Goal: Task Accomplishment & Management: Complete application form

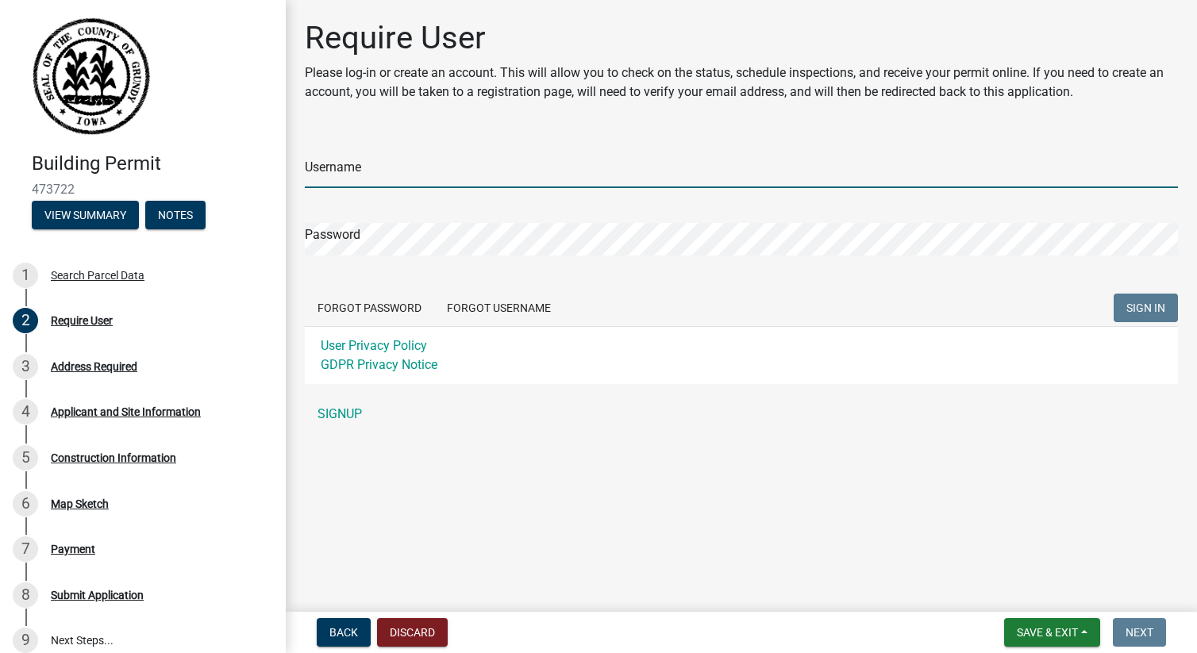
click at [482, 163] on input "Username" at bounding box center [741, 172] width 873 height 33
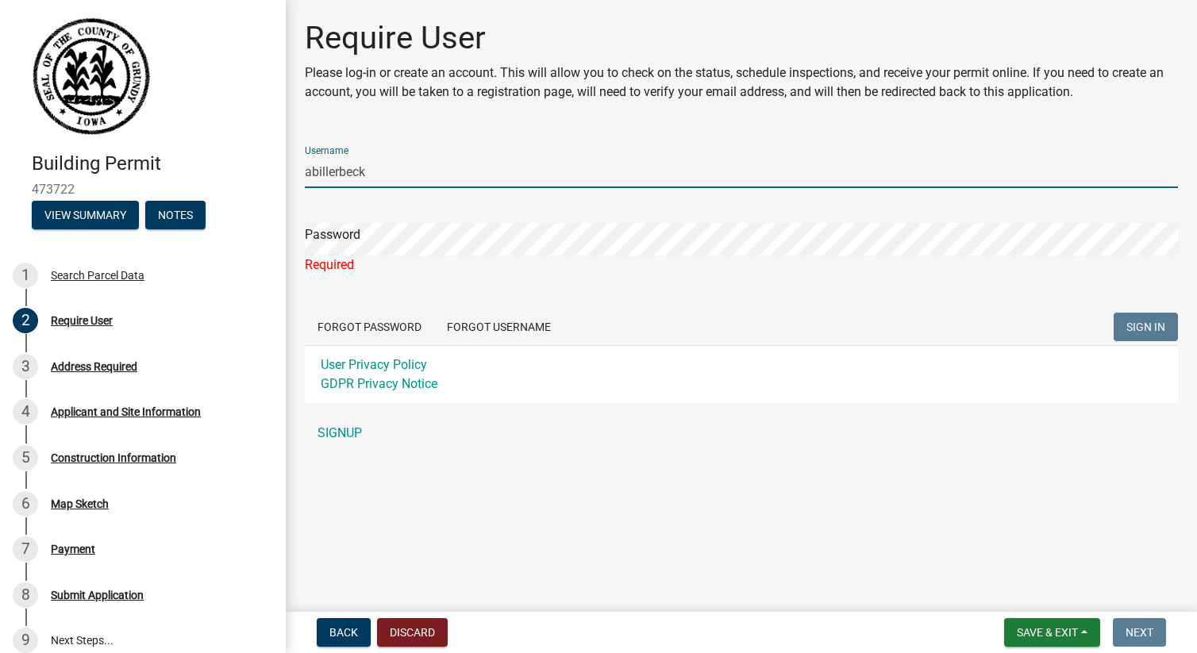
click at [306, 170] on input "abillerbeck" at bounding box center [741, 172] width 873 height 33
click at [409, 175] on input "[PERSON_NAME]" at bounding box center [741, 172] width 873 height 33
type input "billerbeck1989"
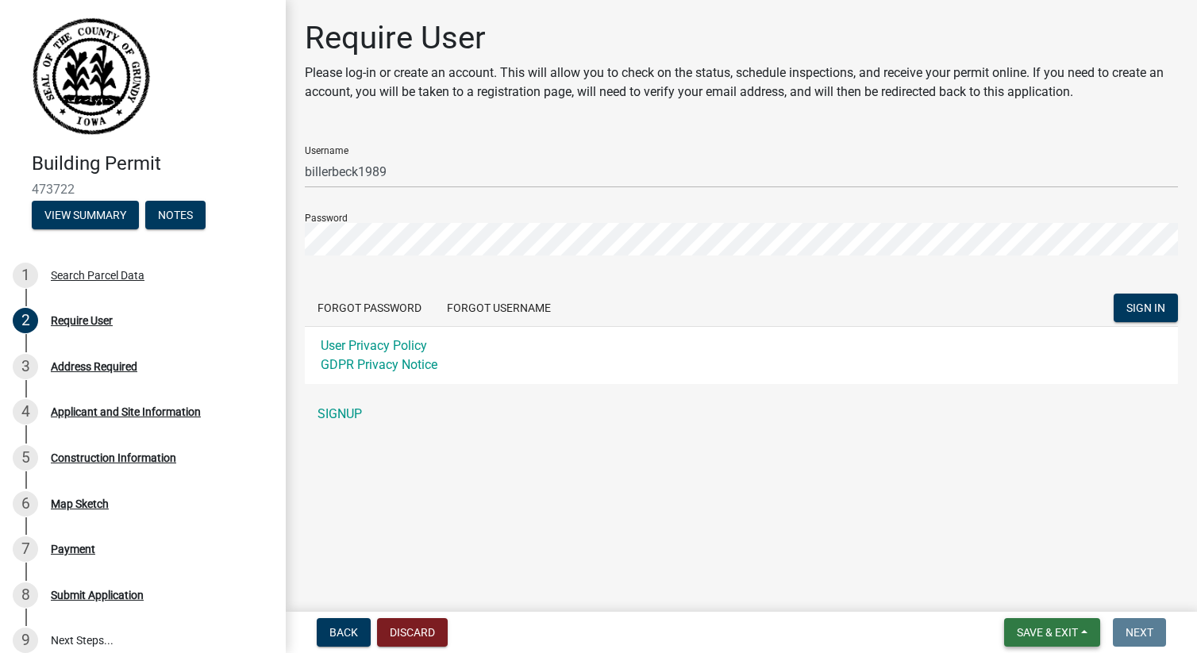
click at [1084, 631] on button "Save & Exit" at bounding box center [1052, 632] width 96 height 29
click at [1003, 555] on button "Save" at bounding box center [1036, 553] width 127 height 38
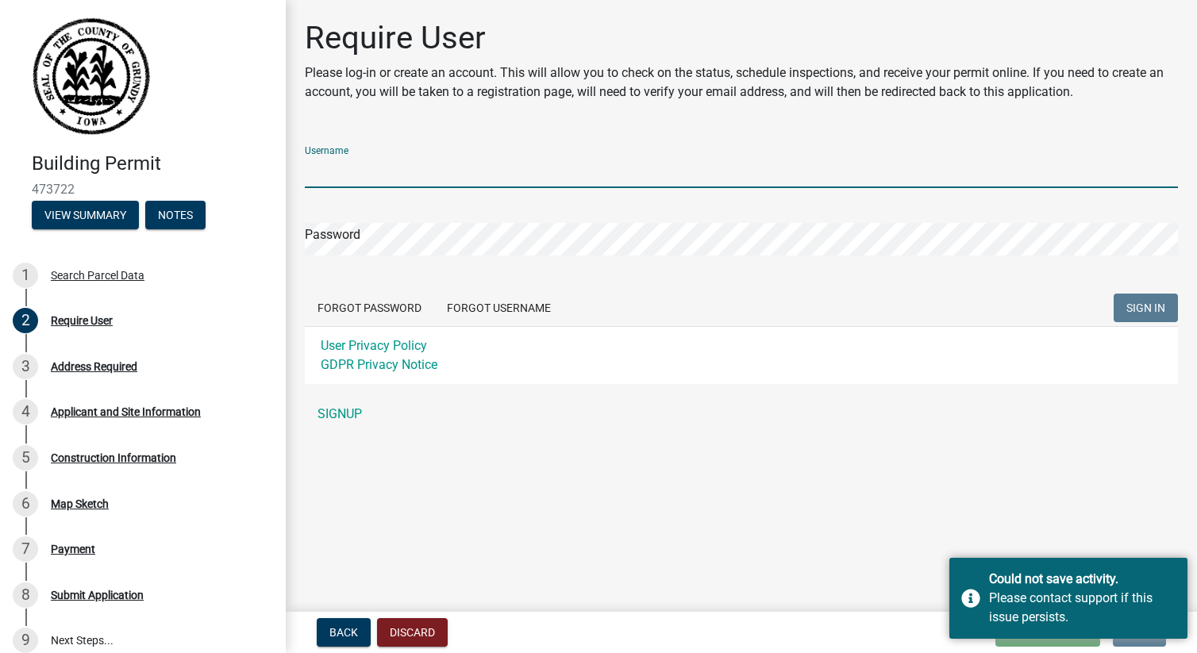
click at [512, 182] on input "Username" at bounding box center [741, 172] width 873 height 33
click at [777, 502] on main "Require User Please log-in or create an account. This will allow you to check o…" at bounding box center [741, 303] width 911 height 606
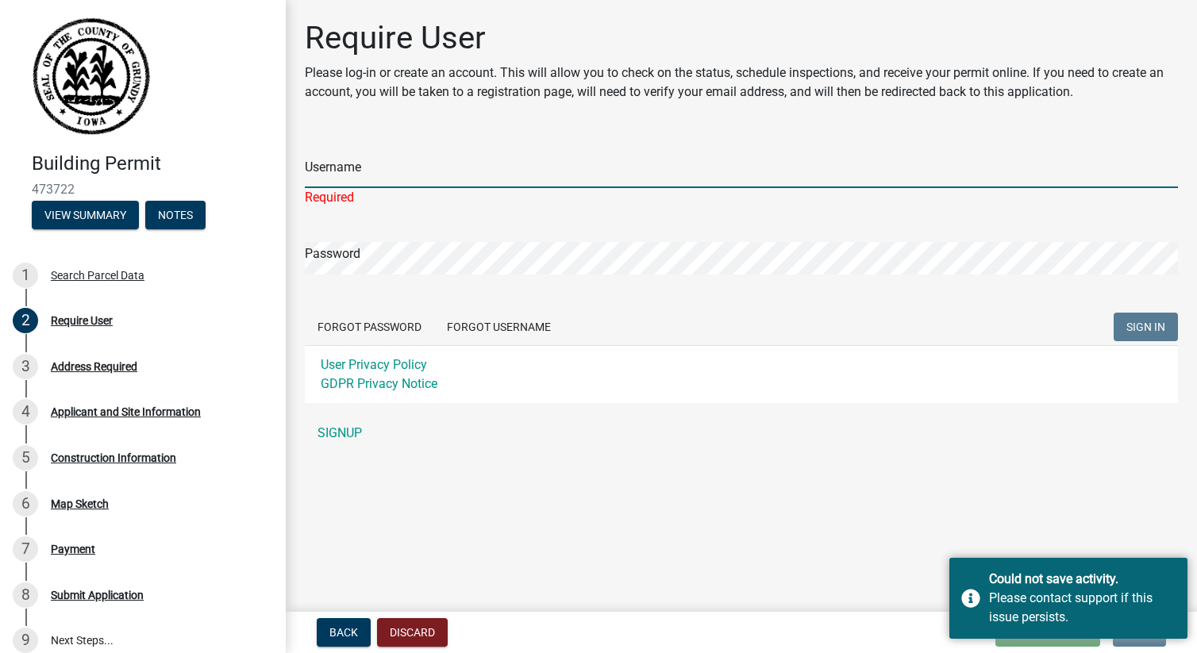
click at [406, 180] on input "Username" at bounding box center [741, 172] width 873 height 33
click at [441, 185] on input "Username" at bounding box center [741, 172] width 873 height 33
type input "A"
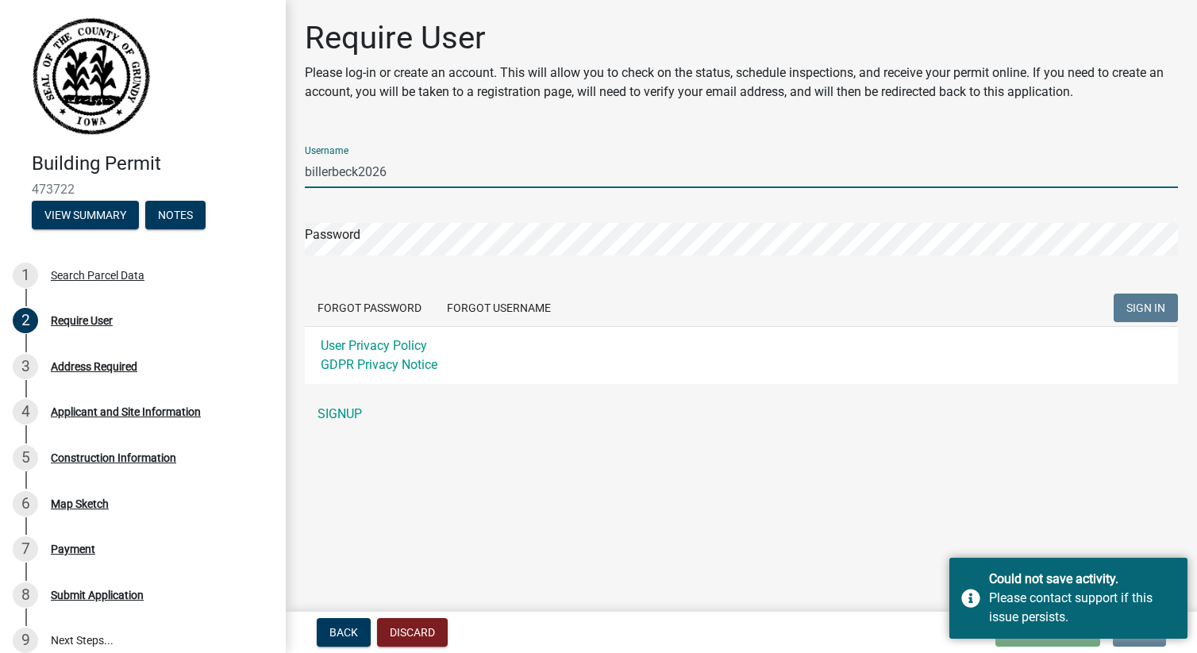
type input "billerbeck2026"
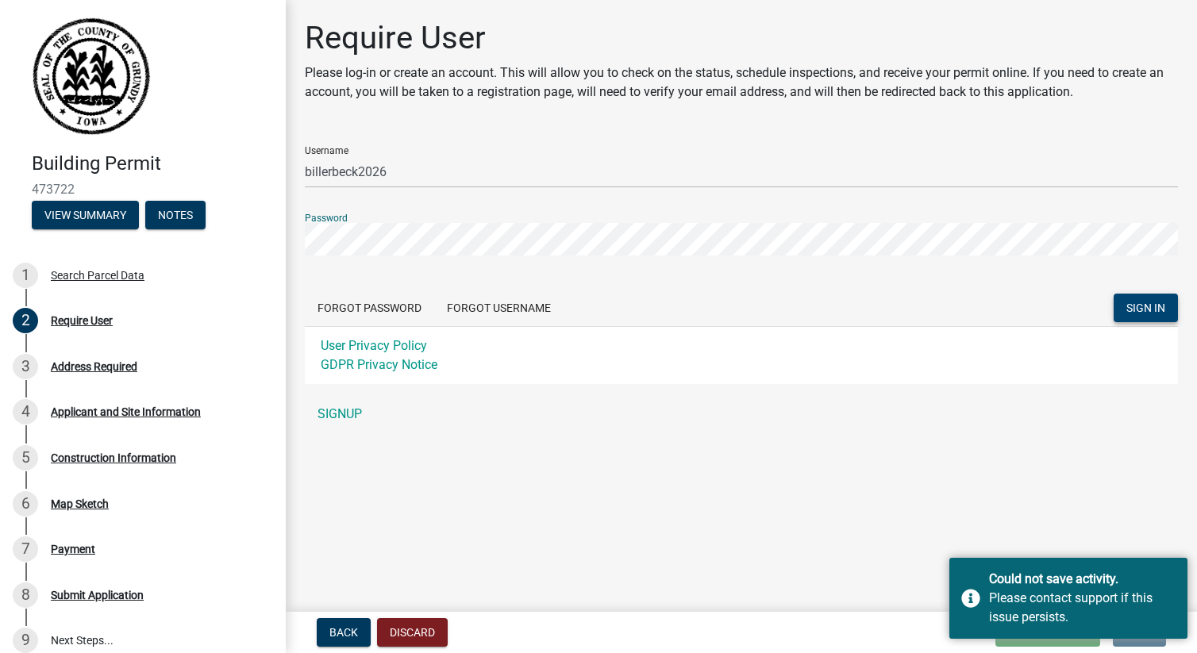
click at [1144, 316] on button "SIGN IN" at bounding box center [1146, 308] width 64 height 29
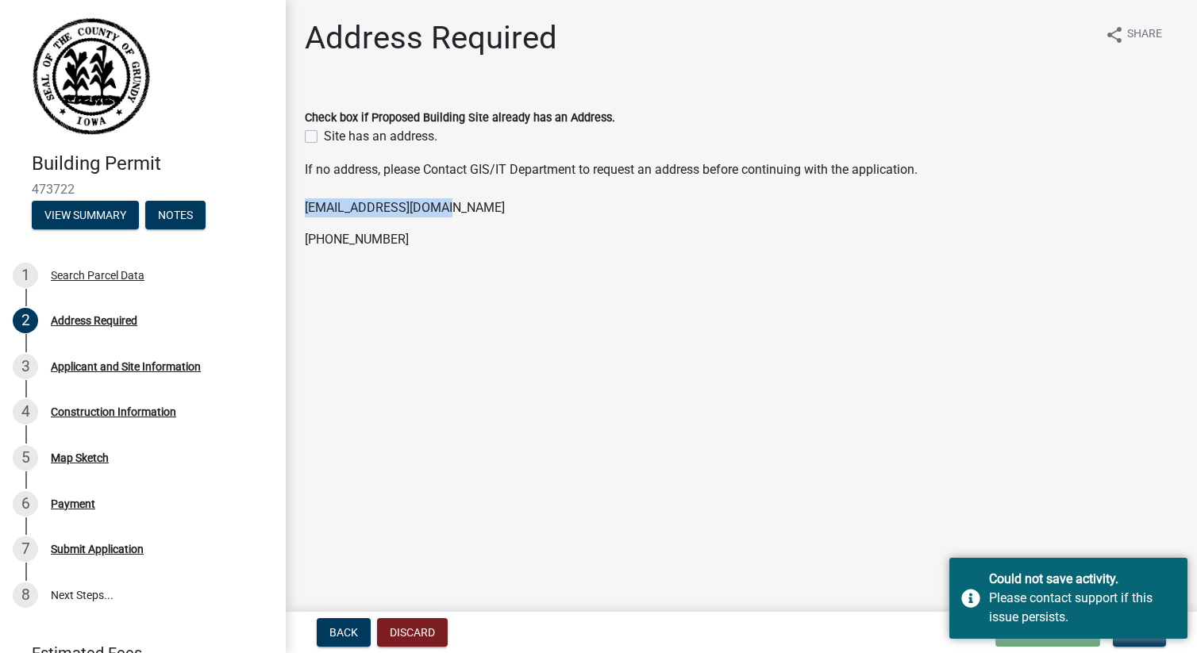
drag, startPoint x: 438, startPoint y: 215, endPoint x: 298, endPoint y: 215, distance: 139.7
click at [298, 214] on div "If no address, please Contact GIS/IT Department to request an address before co…" at bounding box center [741, 204] width 897 height 89
copy link "[EMAIL_ADDRESS][DOMAIN_NAME]"
click at [795, 221] on div "If no address, please Contact GIS/IT Department to request an address before co…" at bounding box center [741, 204] width 873 height 89
click at [191, 372] on div "Applicant and Site Information" at bounding box center [126, 366] width 150 height 11
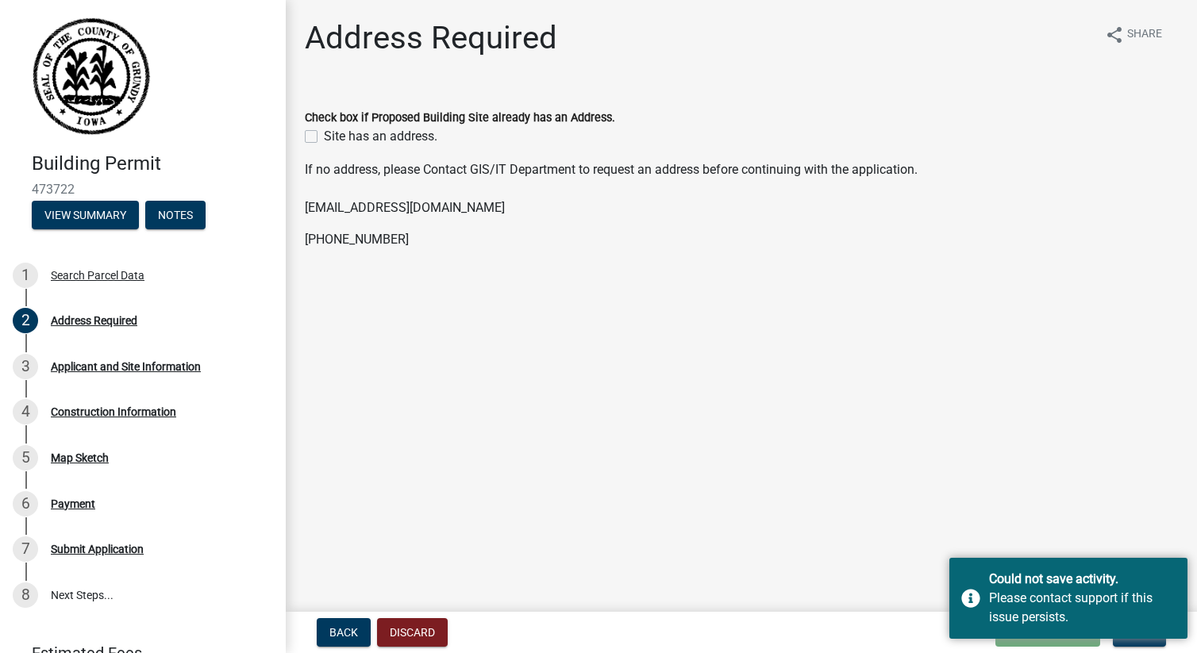
click at [314, 143] on div "Site has an address." at bounding box center [741, 136] width 873 height 19
click at [324, 140] on label "Site has an address." at bounding box center [381, 136] width 114 height 19
click at [324, 137] on input "Site has an address." at bounding box center [329, 132] width 10 height 10
checkbox input "true"
click at [1088, 460] on main "Address Required share Share Check box if Proposed Building Site already has an…" at bounding box center [741, 303] width 911 height 606
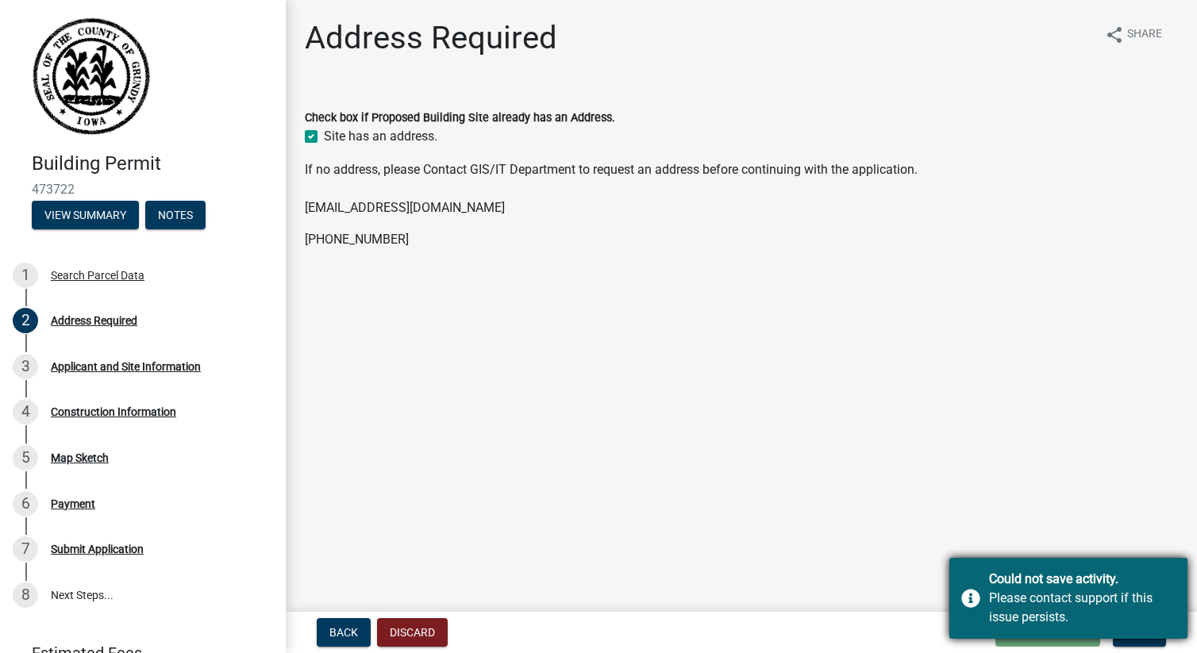
click at [996, 575] on div "Could not save activity." at bounding box center [1082, 579] width 187 height 19
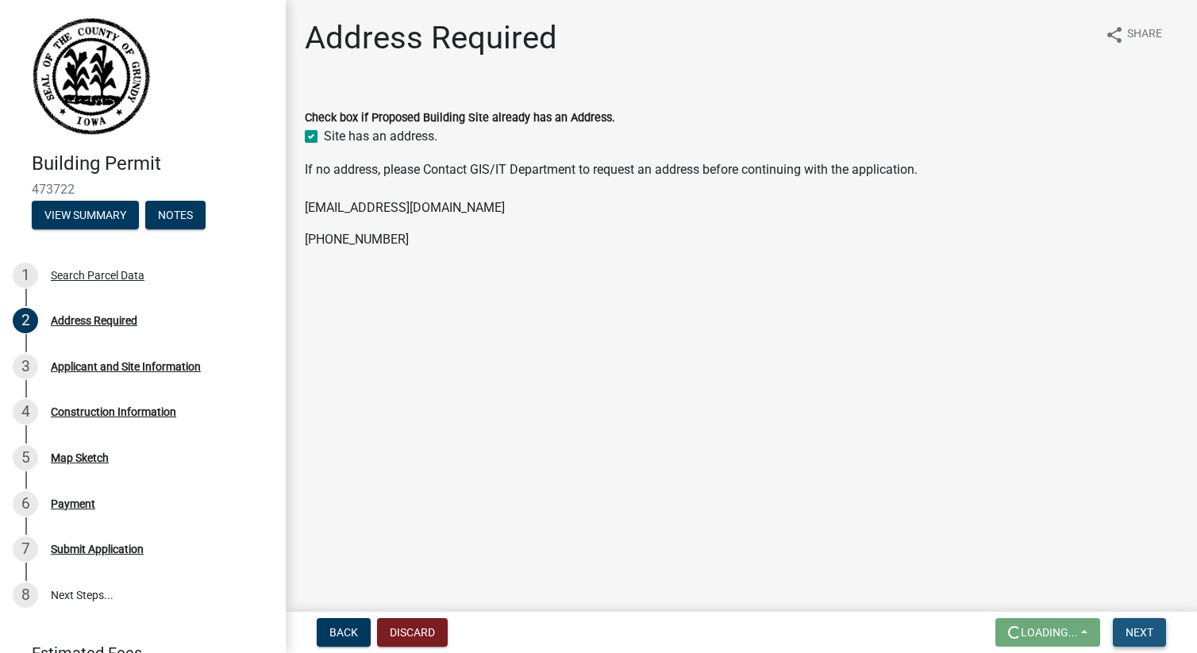
click at [1149, 637] on span "Next" at bounding box center [1140, 632] width 28 height 13
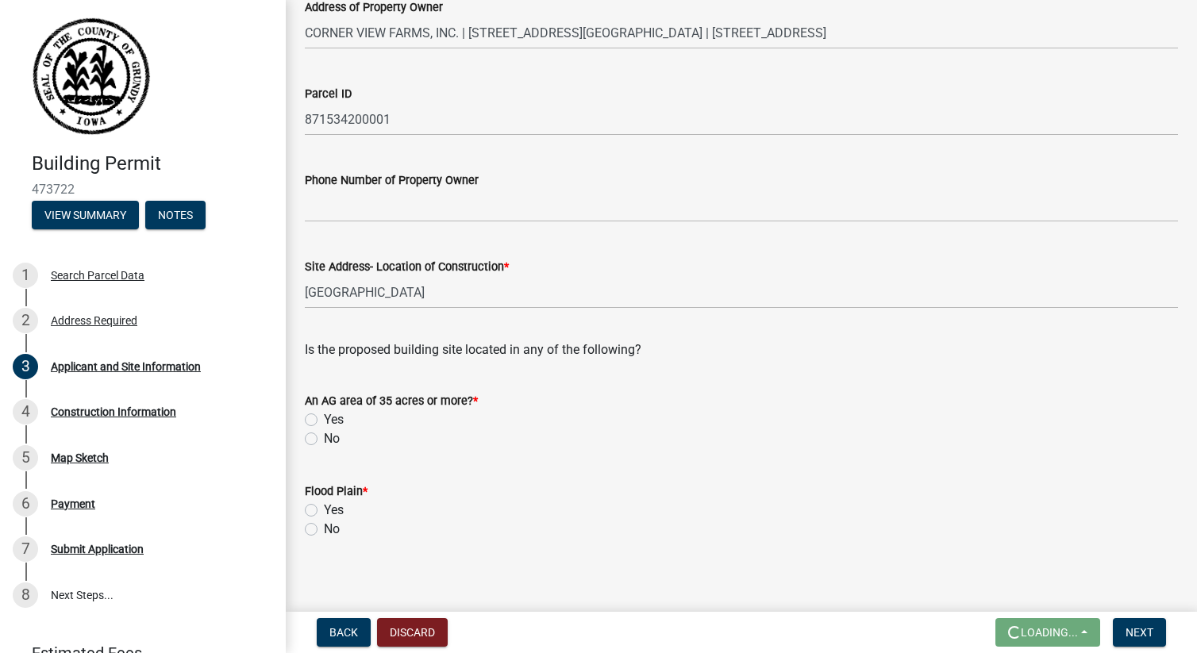
scroll to position [235, 0]
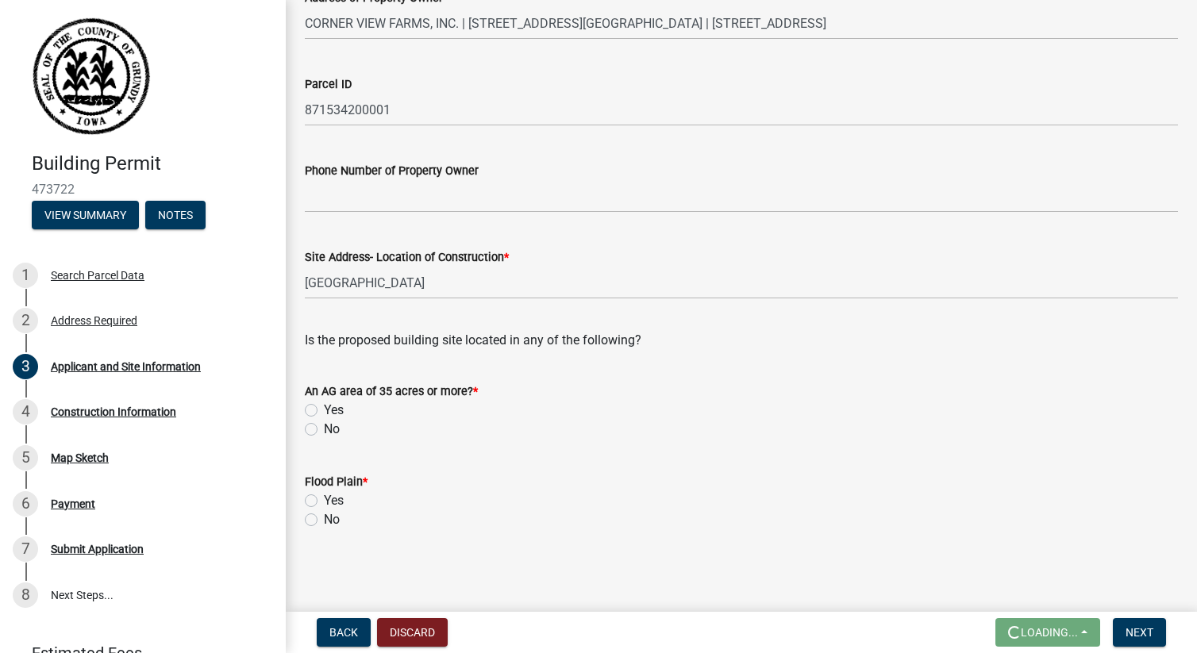
click at [324, 518] on label "No" at bounding box center [332, 519] width 16 height 19
click at [324, 518] on input "No" at bounding box center [329, 515] width 10 height 10
radio input "true"
click at [324, 433] on label "No" at bounding box center [332, 429] width 16 height 19
click at [324, 430] on input "No" at bounding box center [329, 425] width 10 height 10
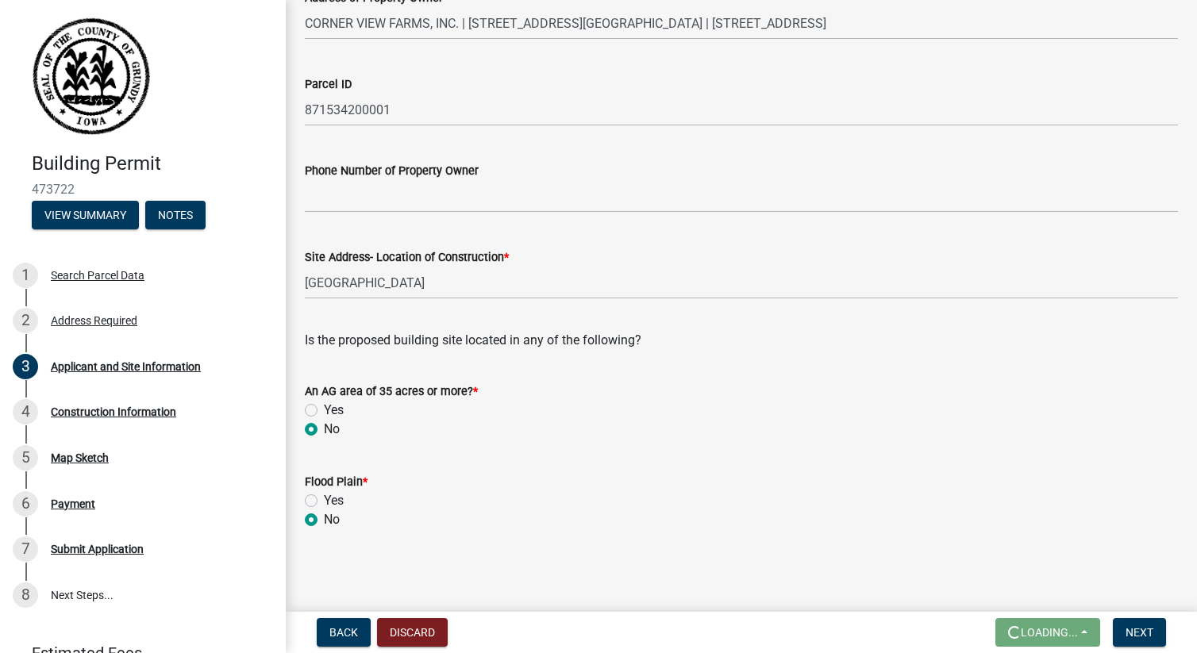
radio input "true"
click at [1153, 631] on span "Next" at bounding box center [1140, 632] width 28 height 13
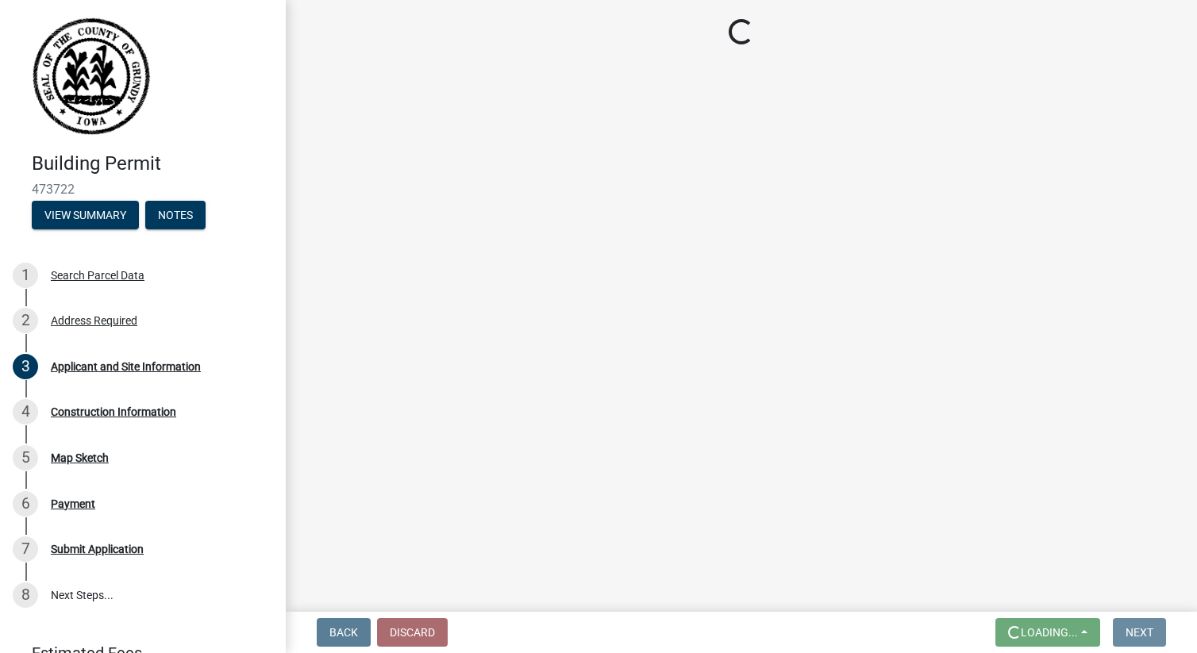
scroll to position [0, 0]
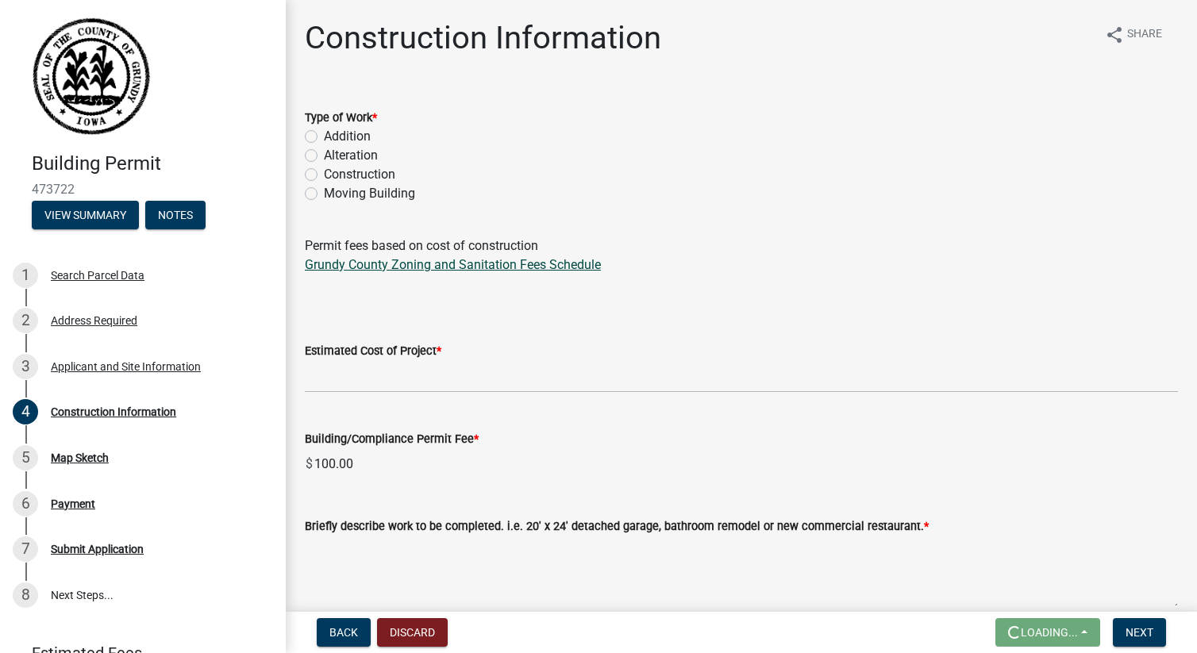
click at [418, 266] on link "Grundy County Zoning and Sanitation Fees Schedule" at bounding box center [453, 264] width 296 height 15
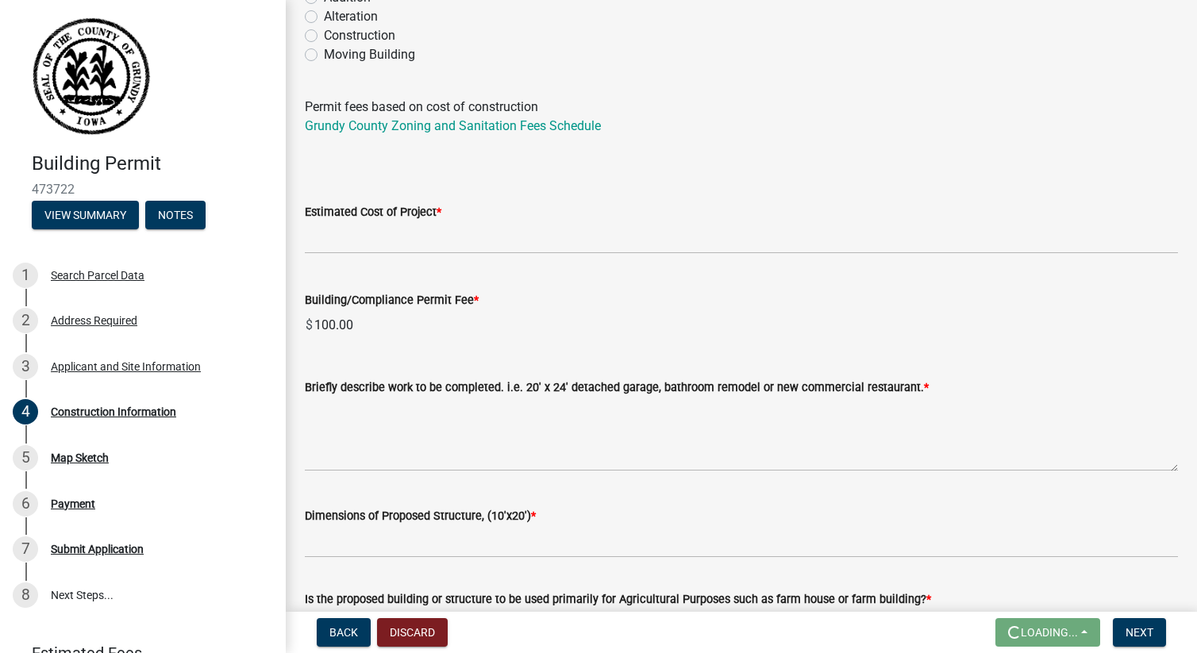
scroll to position [149, 0]
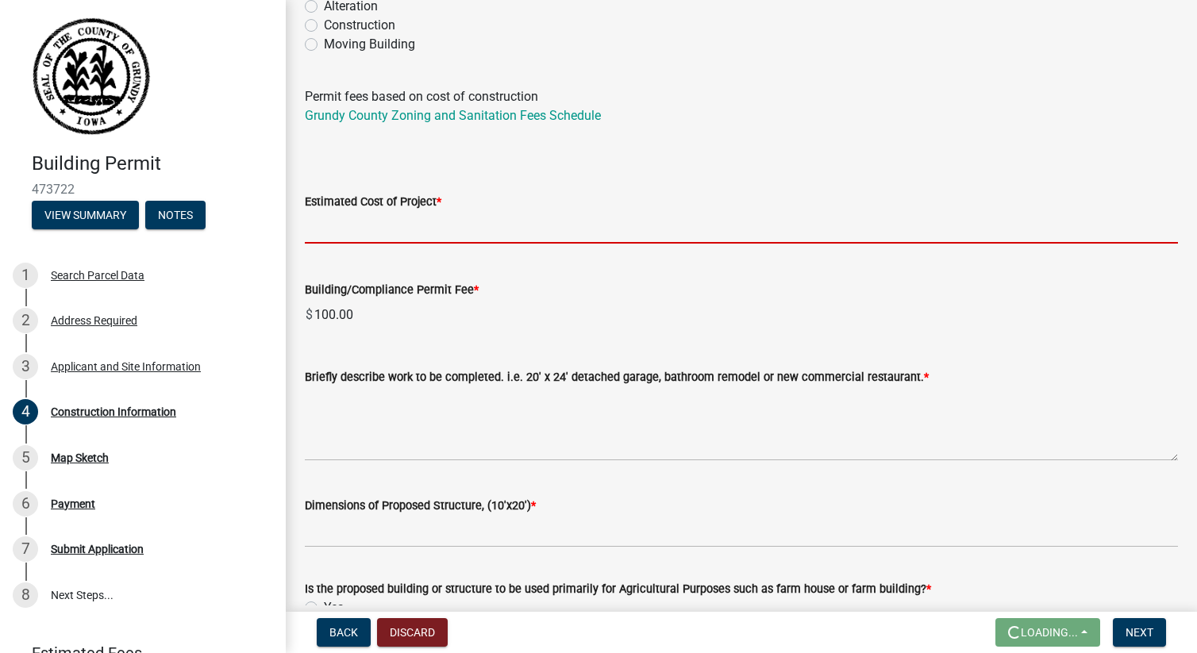
click at [456, 222] on input "text" at bounding box center [741, 227] width 873 height 33
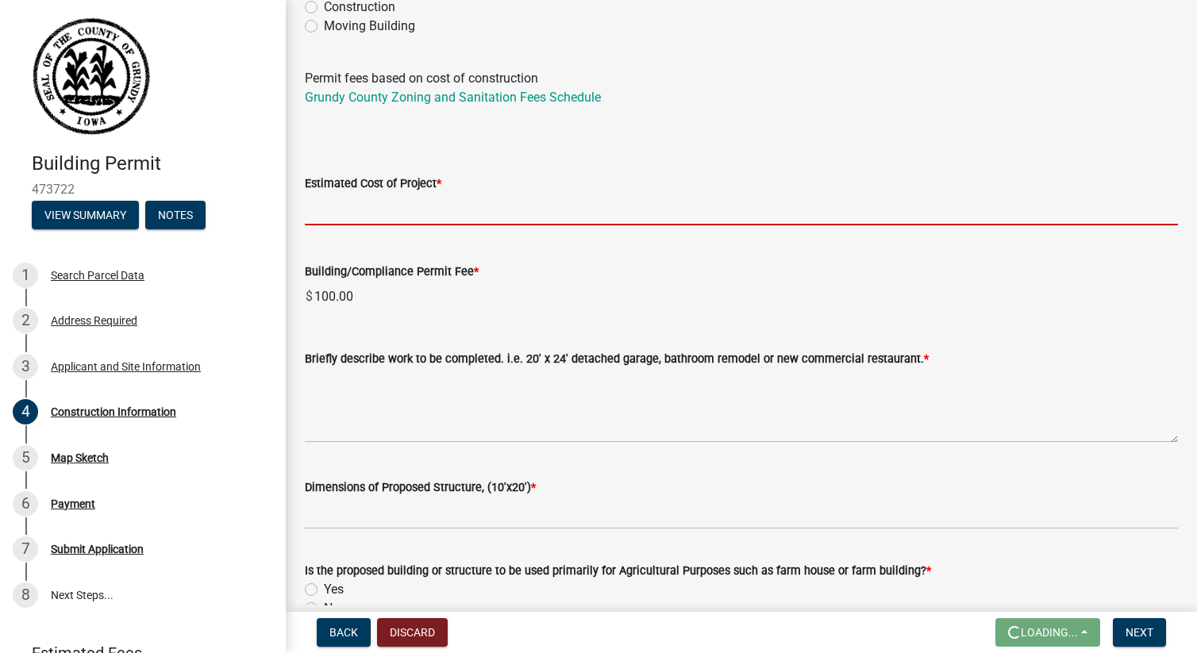
scroll to position [170, 0]
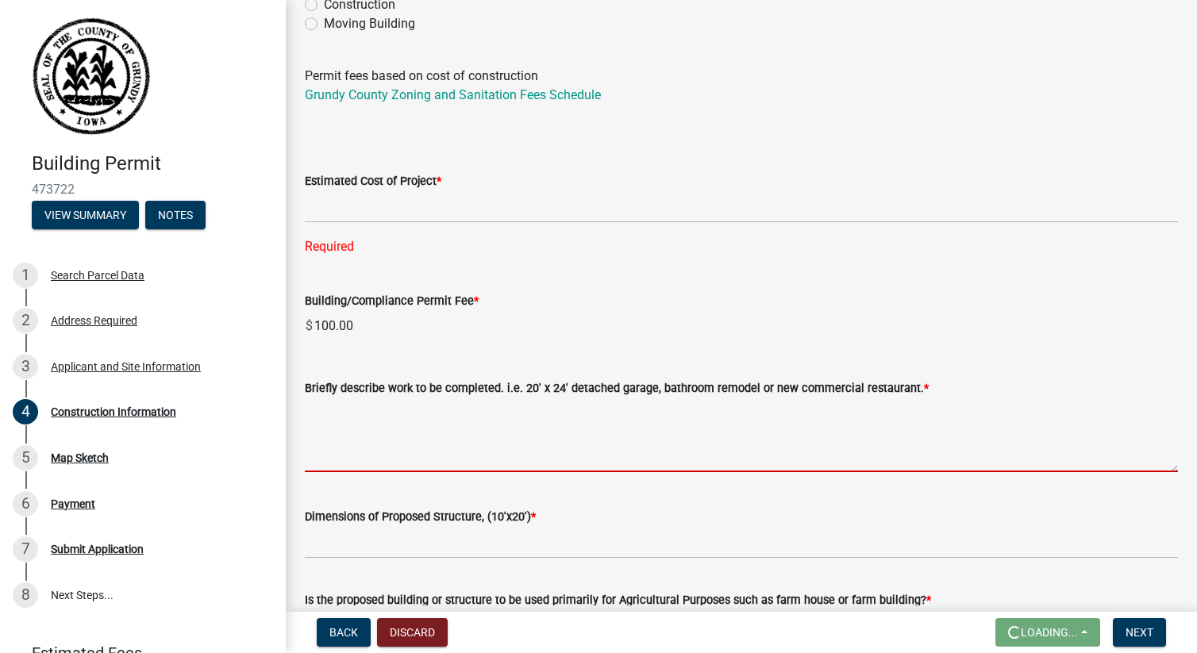
click at [568, 439] on textarea "Briefly describe work to be completed. i.e. 20' x 24' detached garage, bathroom…" at bounding box center [741, 435] width 873 height 75
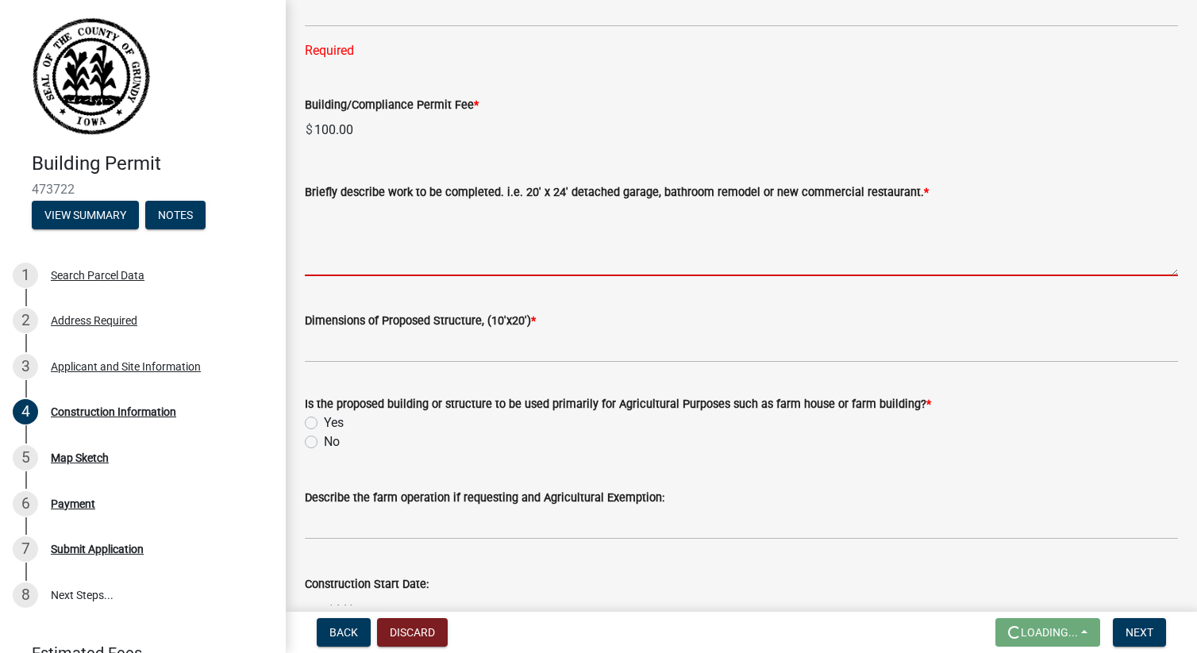
scroll to position [369, 0]
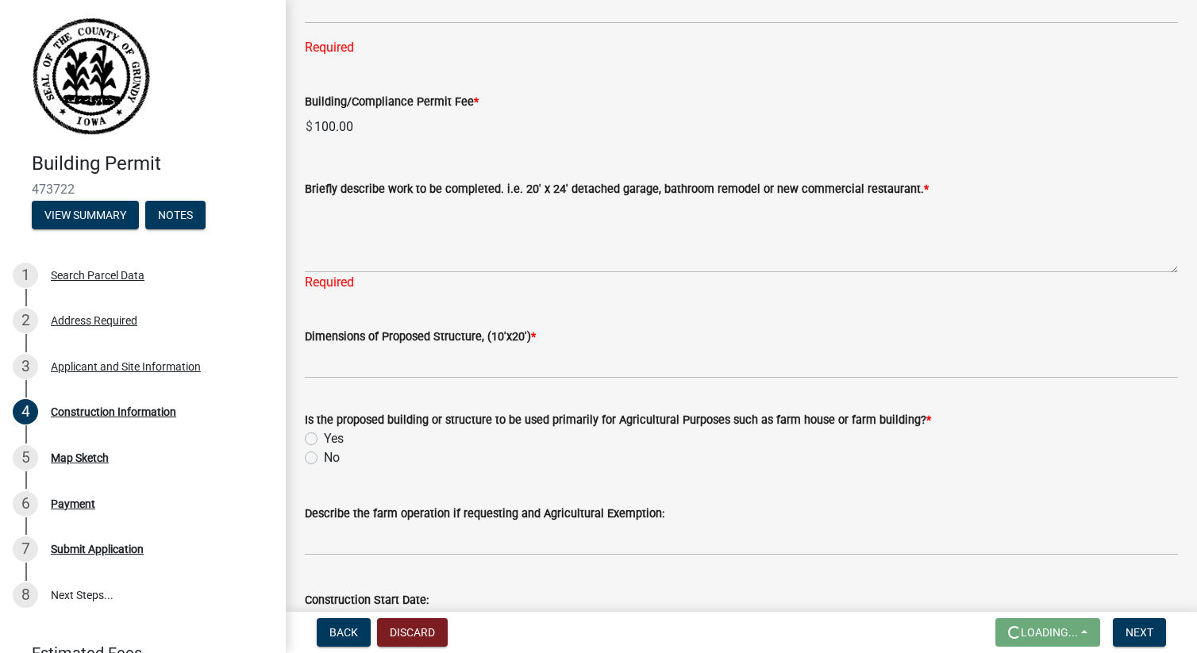
click at [322, 438] on div "Is the proposed building or structure to be used primarily for Agricultural Pur…" at bounding box center [741, 438] width 873 height 57
click at [324, 456] on label "No" at bounding box center [332, 458] width 16 height 19
click at [324, 456] on input "No" at bounding box center [329, 454] width 10 height 10
radio input "true"
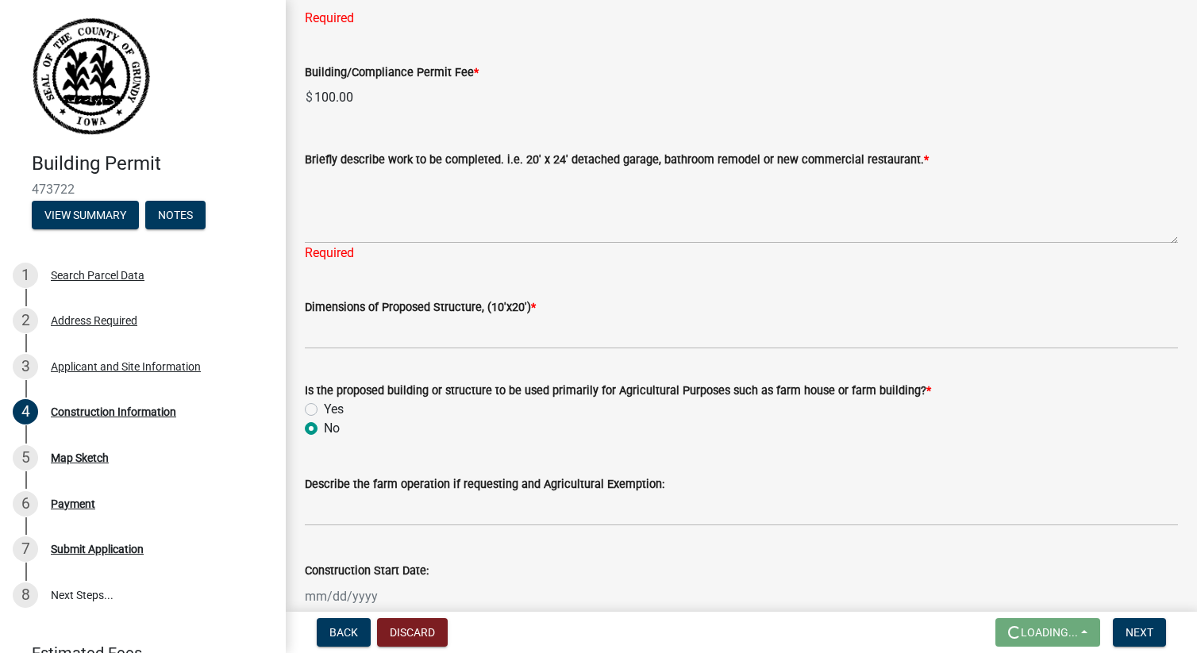
scroll to position [387, 0]
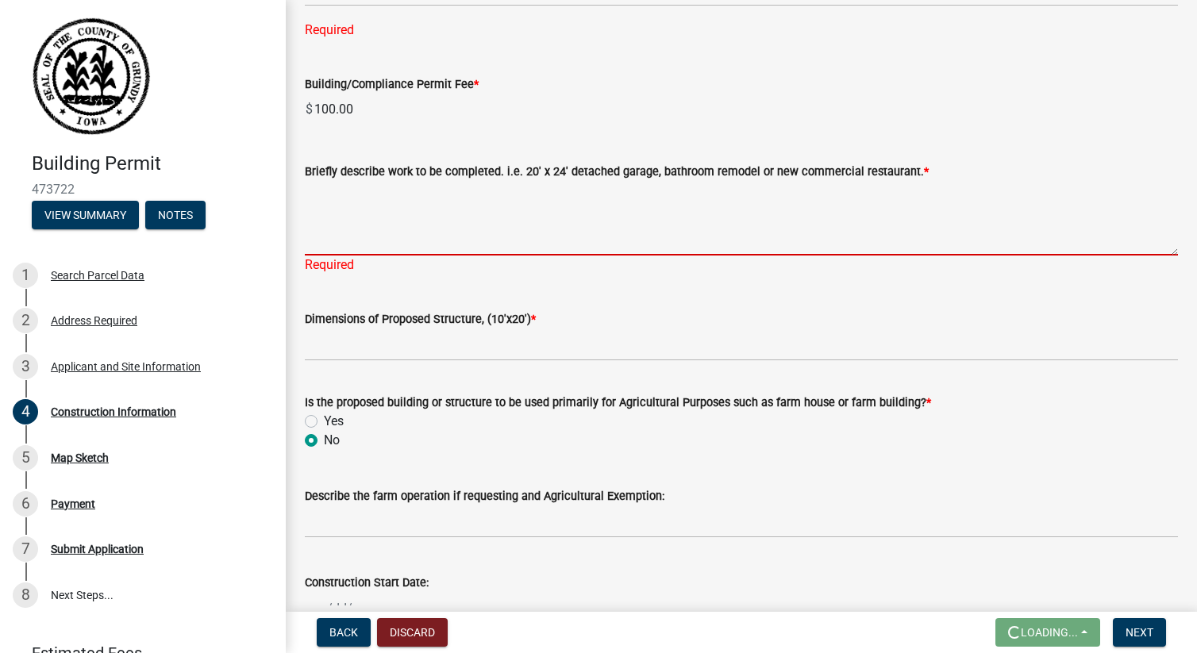
click at [408, 253] on textarea "Briefly describe work to be completed. i.e. 20' x 24' detached garage, bathroom…" at bounding box center [741, 218] width 873 height 75
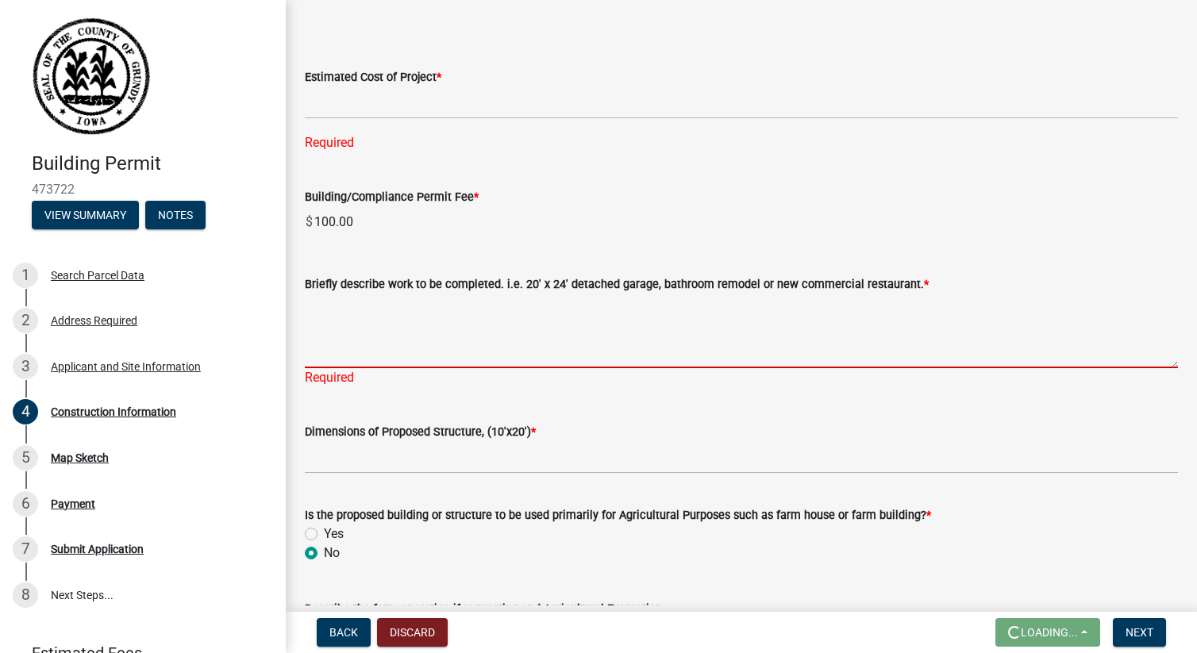
scroll to position [260, 0]
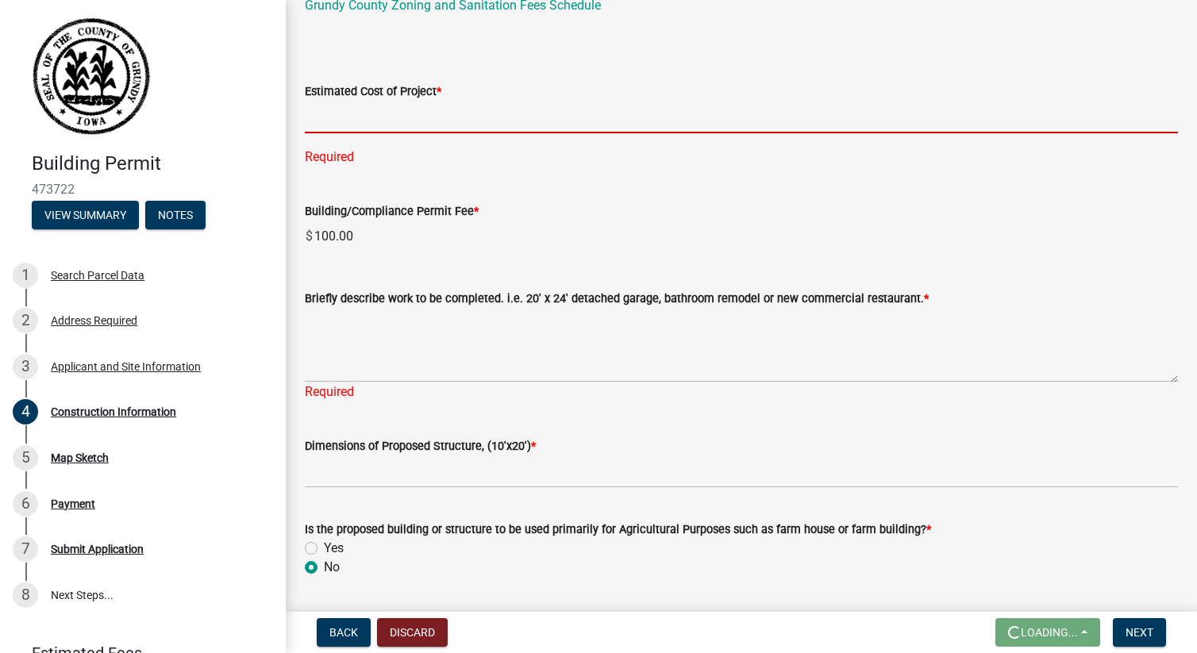
click at [368, 121] on input "text" at bounding box center [741, 117] width 873 height 33
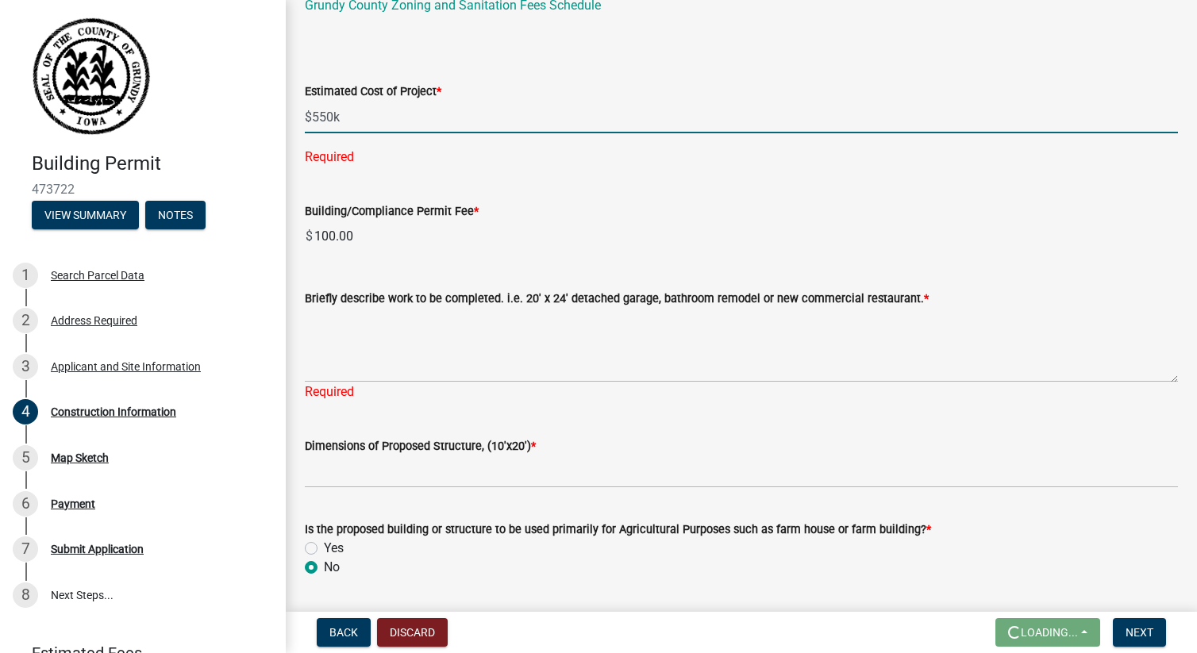
type input "550000"
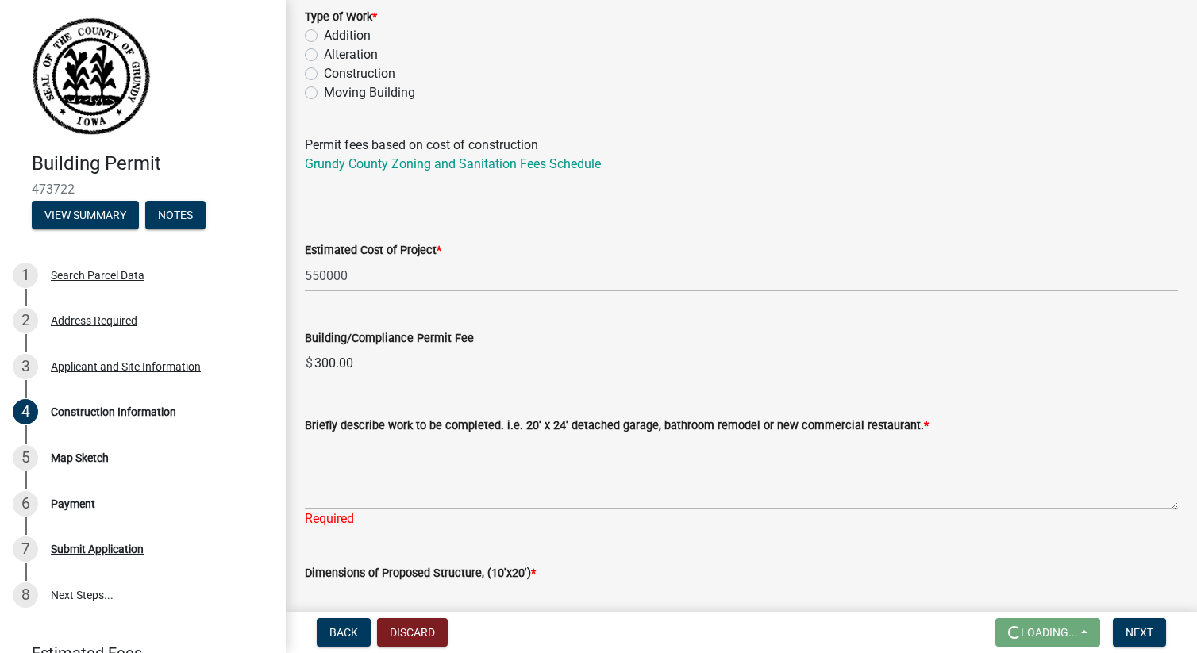
scroll to position [94, 0]
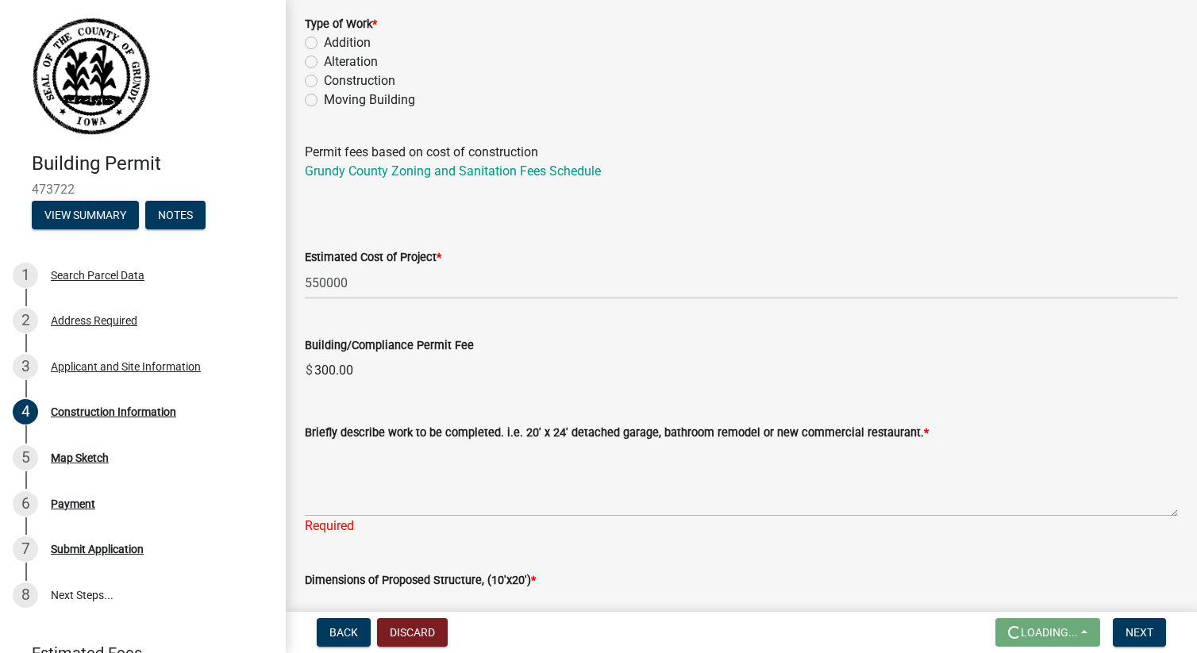
click at [330, 83] on label "Construction" at bounding box center [359, 80] width 71 height 19
click at [330, 82] on input "Construction" at bounding box center [329, 76] width 10 height 10
radio input "true"
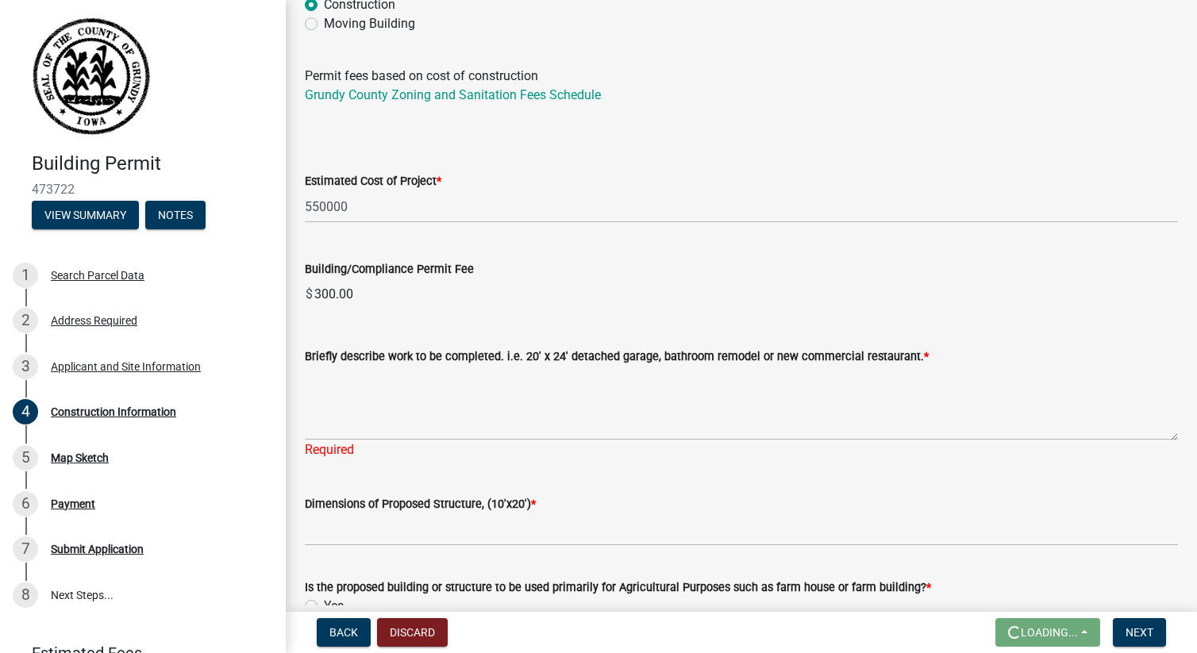
scroll to position [171, 0]
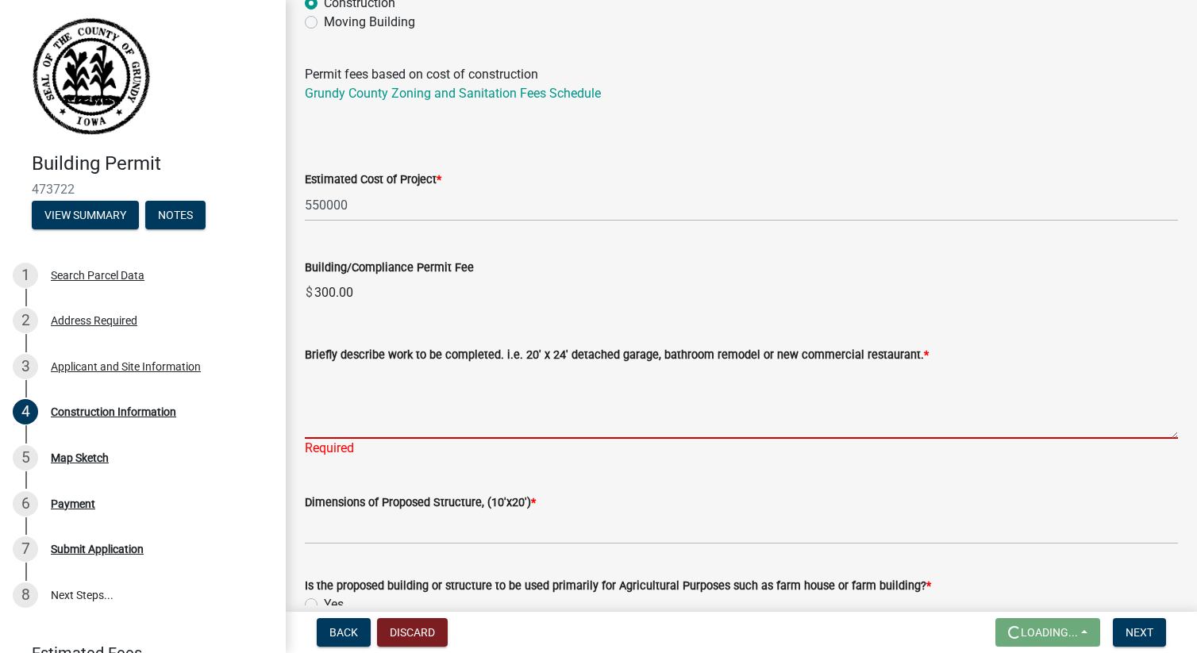
click at [493, 432] on textarea "Briefly describe work to be completed. i.e. 20' x 24' detached garage, bathroom…" at bounding box center [741, 401] width 873 height 75
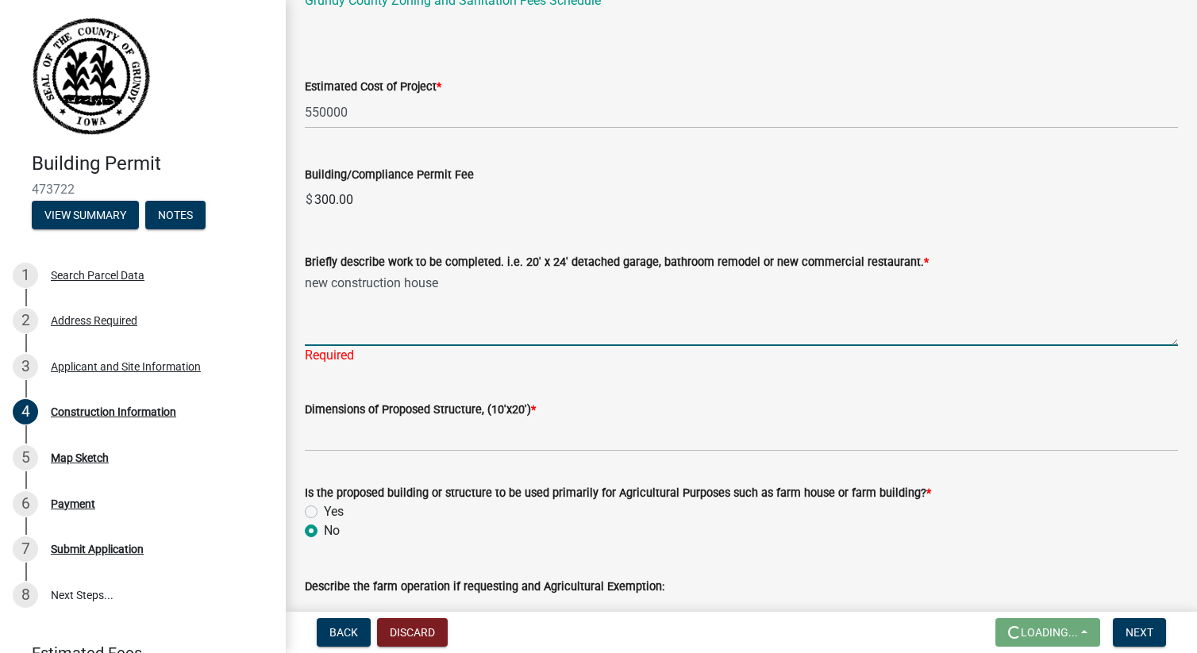
scroll to position [270, 0]
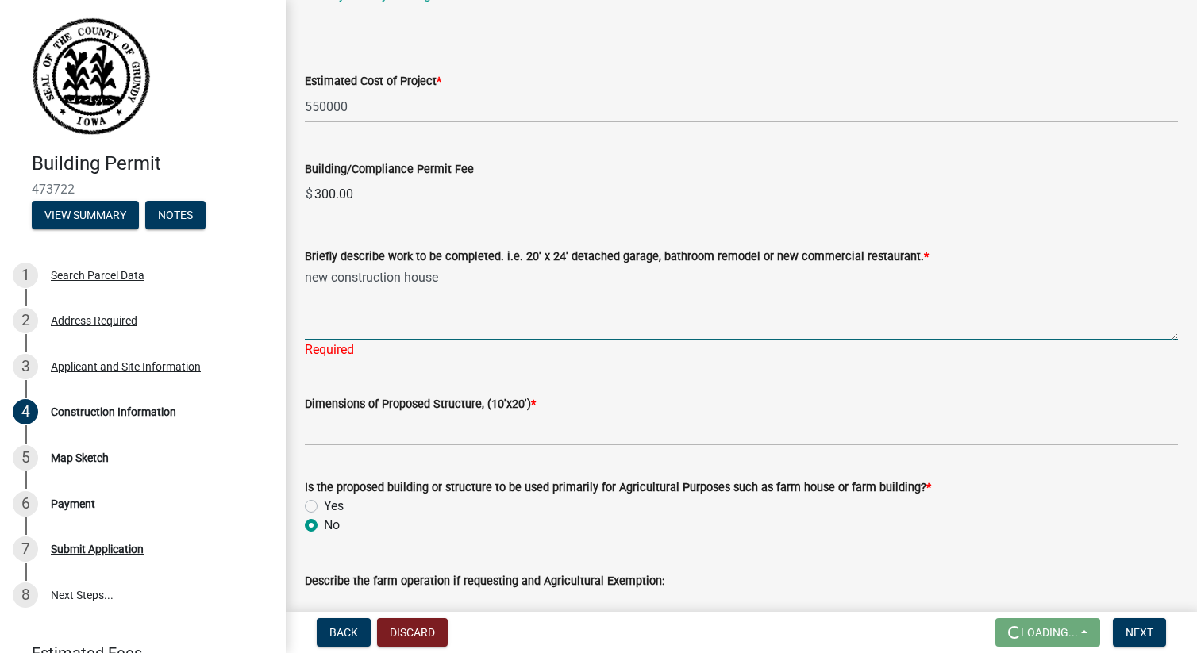
type textarea "new construction house"
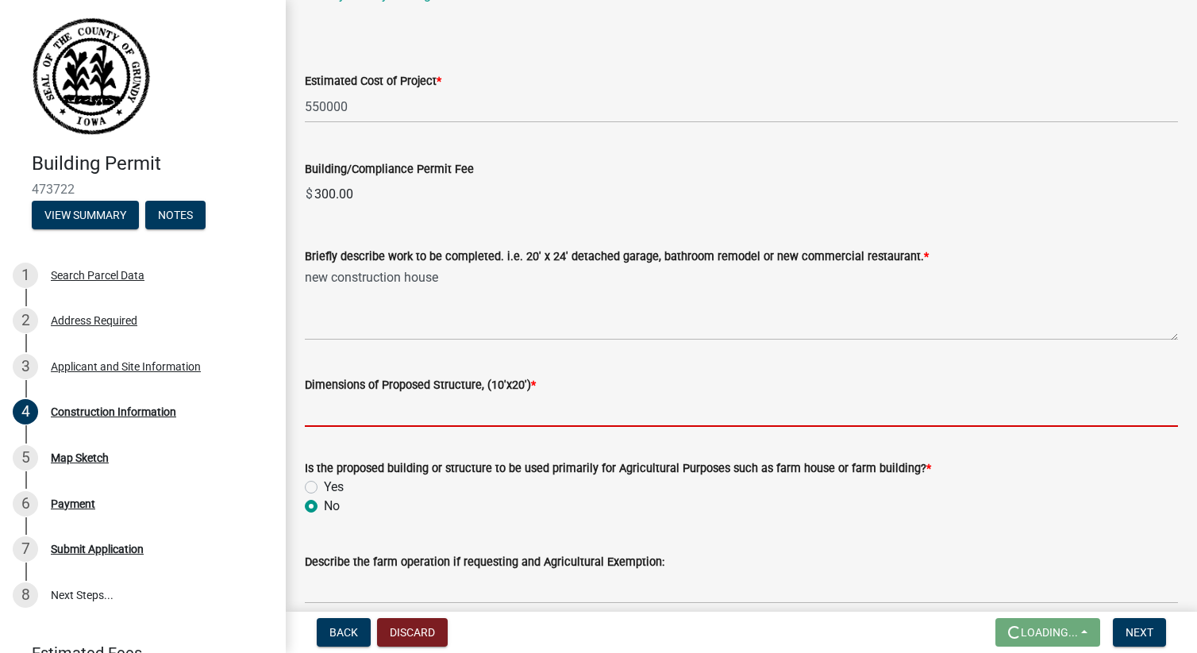
click at [479, 438] on wm-data-entity-input "Dimensions of Proposed Structure, (10'x20') *" at bounding box center [741, 396] width 873 height 87
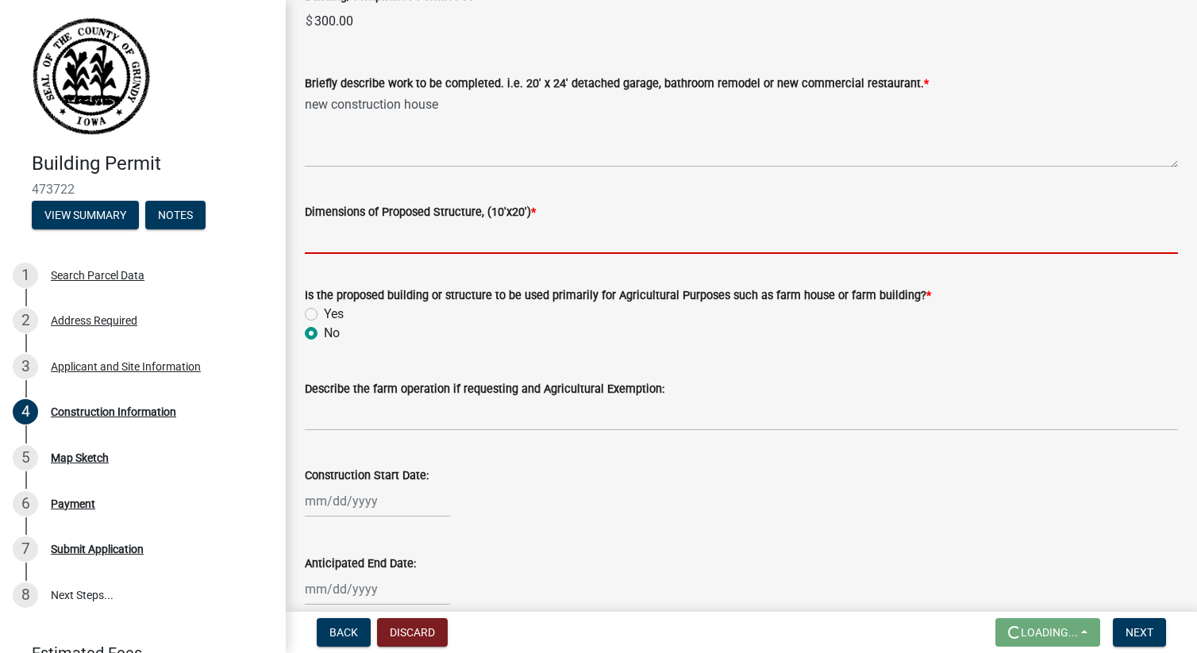
scroll to position [445, 0]
click at [411, 235] on input "Dimensions of Proposed Structure, (10'x20') *" at bounding box center [741, 236] width 873 height 33
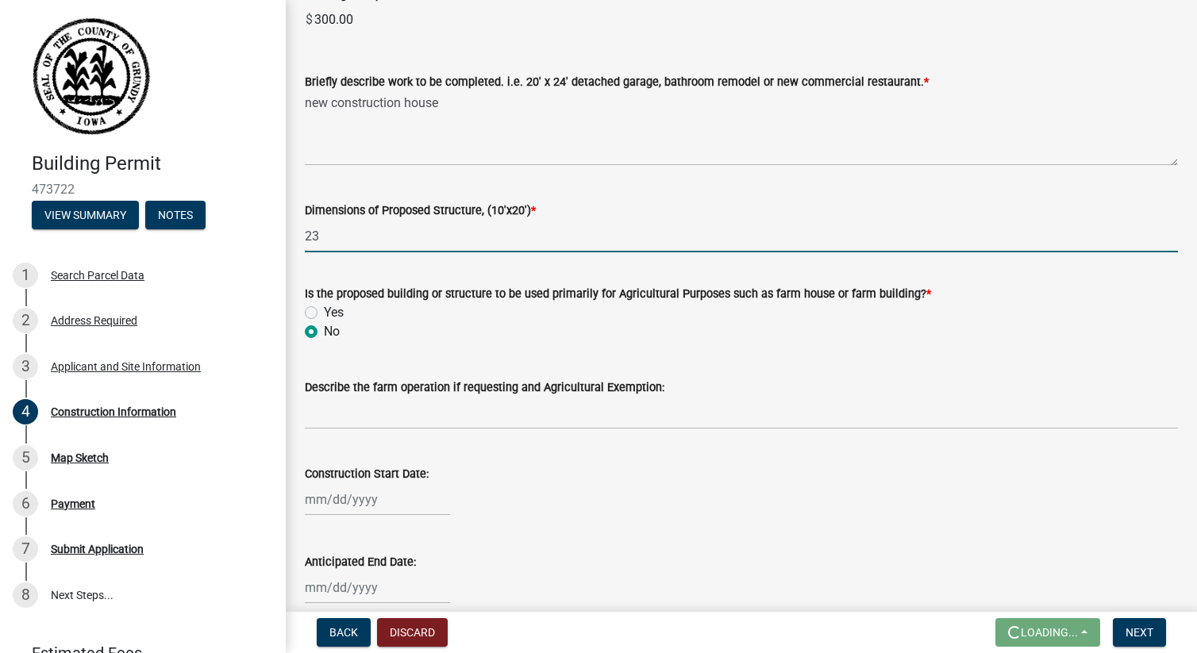
type input "2"
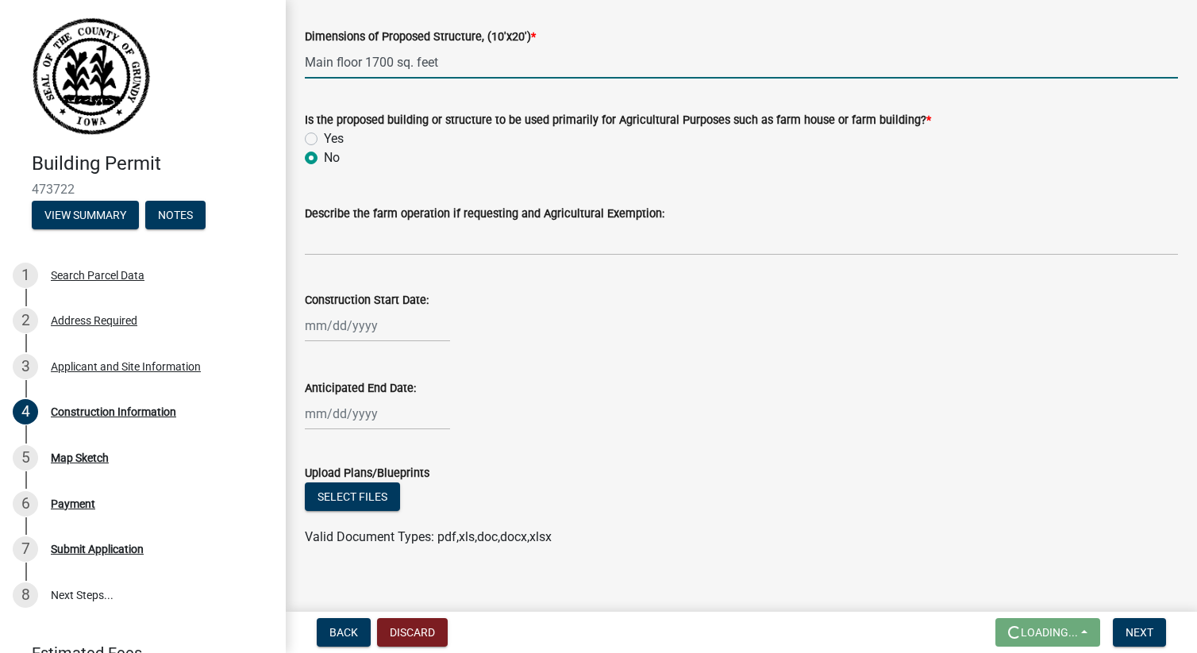
scroll to position [636, 0]
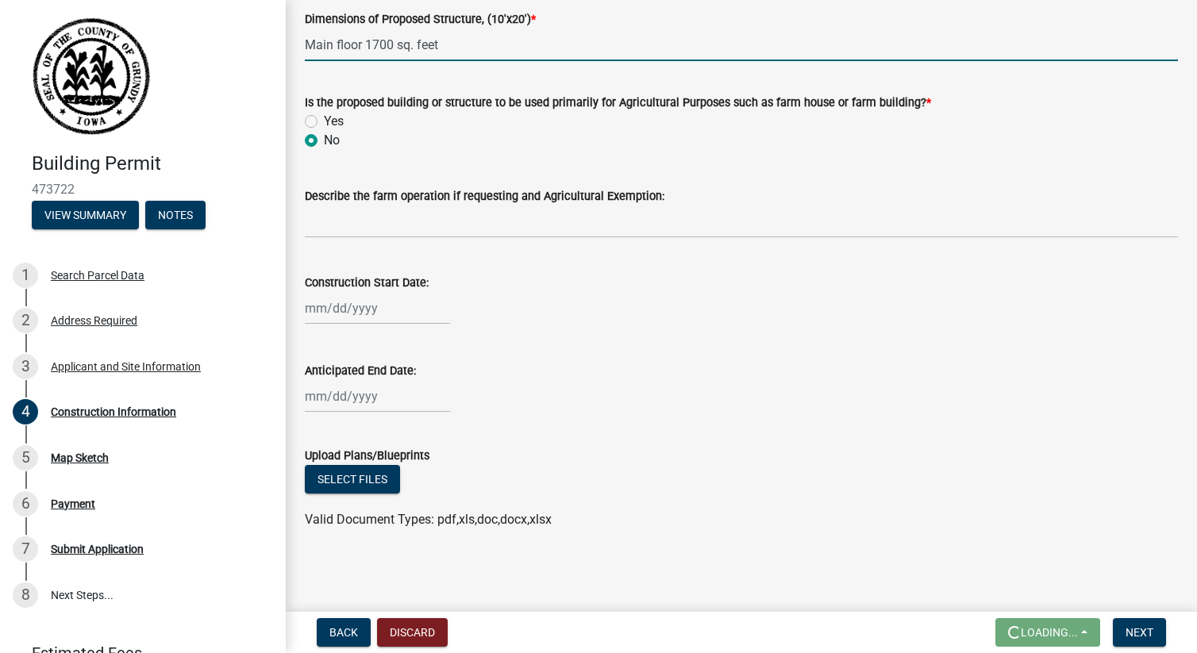
type input "Main floor 1700 sq. feet"
select select "9"
select select "2025"
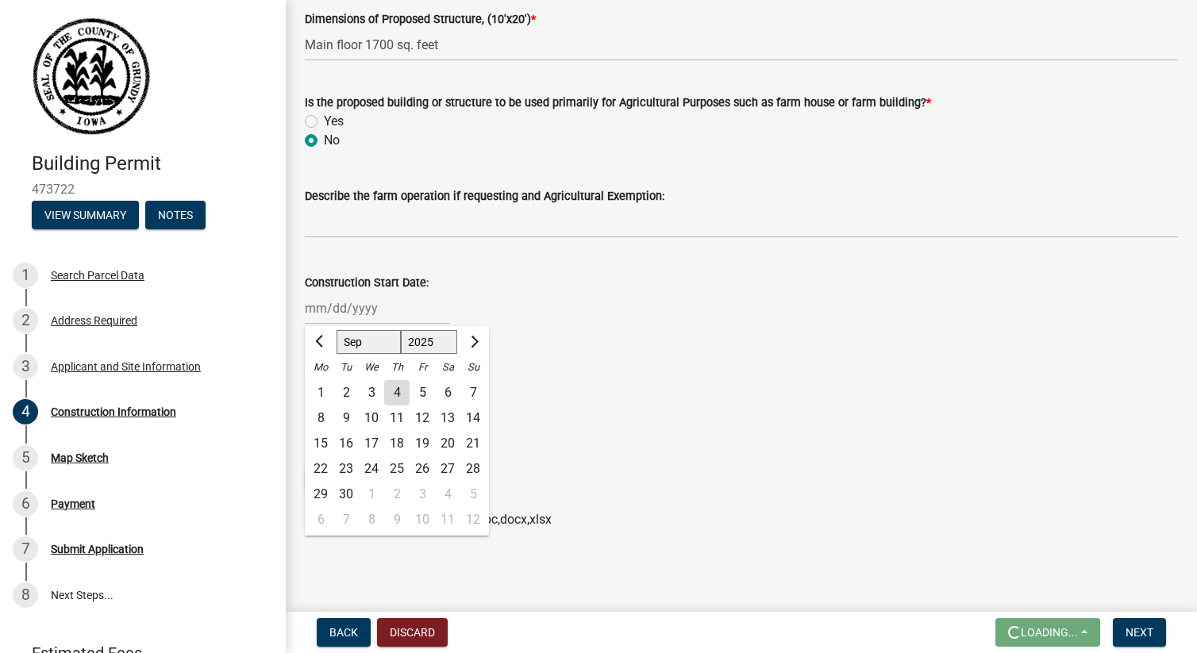
click at [353, 298] on div "[PERSON_NAME] Feb Mar Apr [PERSON_NAME][DATE] Oct Nov [DATE] 1526 1527 1528 152…" at bounding box center [377, 308] width 145 height 33
click at [343, 443] on div "16" at bounding box center [345, 443] width 25 height 25
type input "[DATE]"
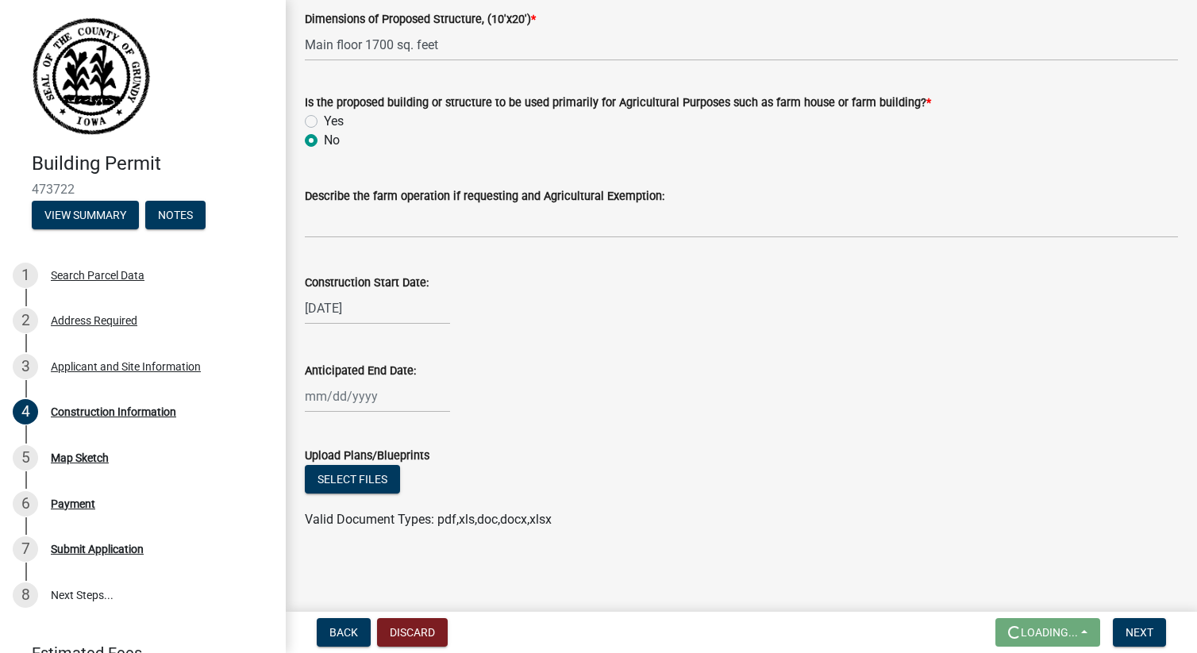
select select "9"
select select "2025"
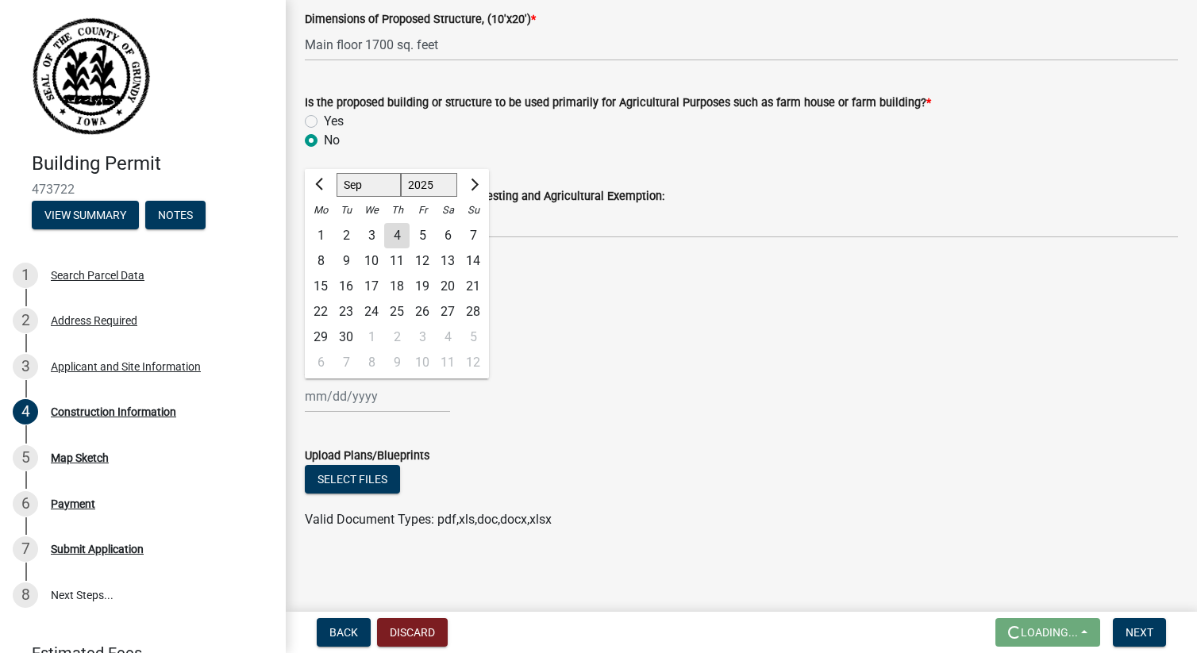
click at [344, 396] on div "[PERSON_NAME] Feb Mar Apr [PERSON_NAME][DATE] Oct Nov [DATE] 1526 1527 1528 152…" at bounding box center [377, 396] width 145 height 33
click at [475, 183] on span "Next month" at bounding box center [473, 185] width 12 height 12
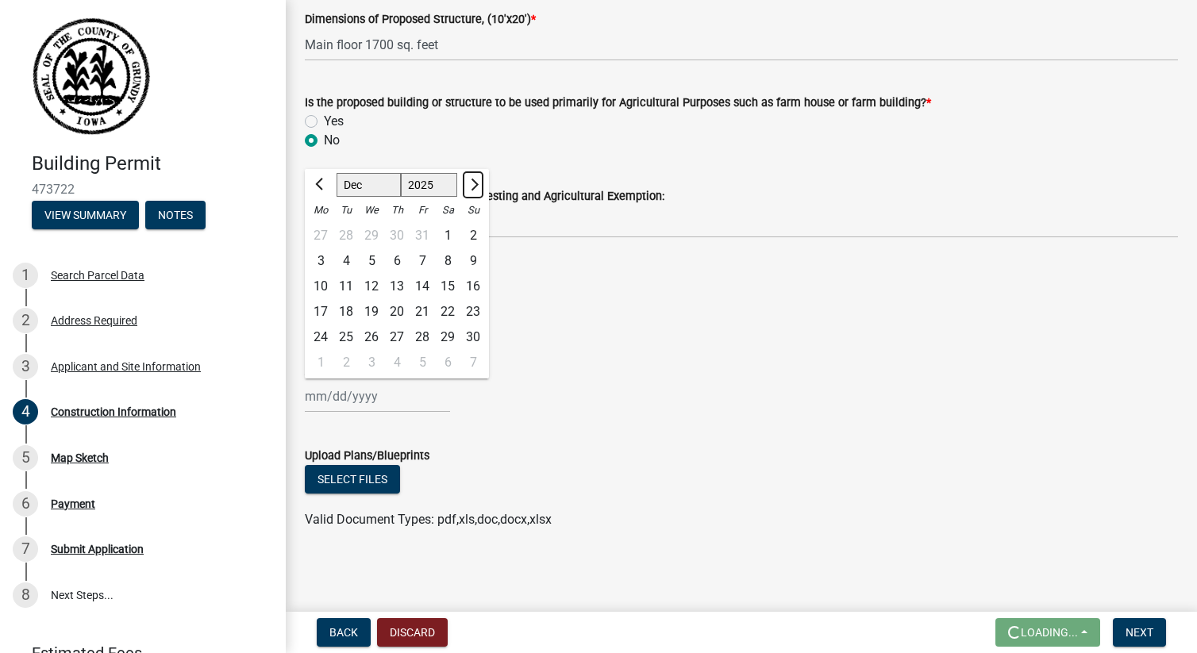
select select "1"
select select "2026"
click at [475, 183] on span "Next month" at bounding box center [473, 185] width 12 height 12
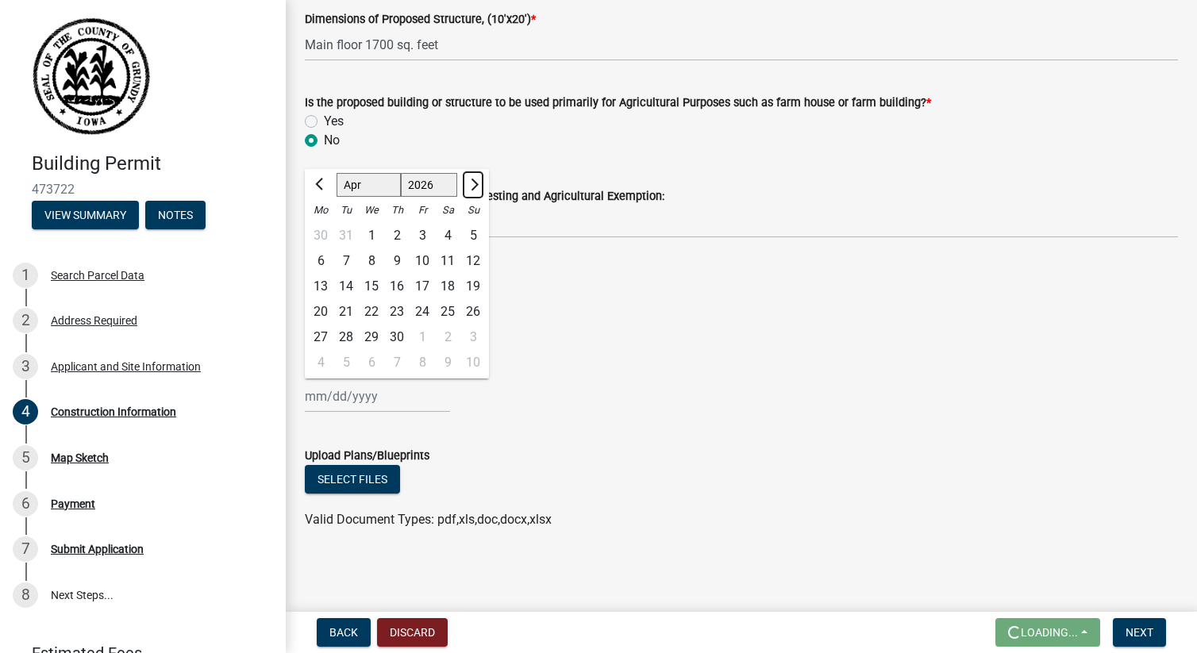
click at [475, 183] on span "Next month" at bounding box center [473, 185] width 12 height 12
select select "5"
click at [451, 339] on div "30" at bounding box center [447, 337] width 25 height 25
type input "[DATE]"
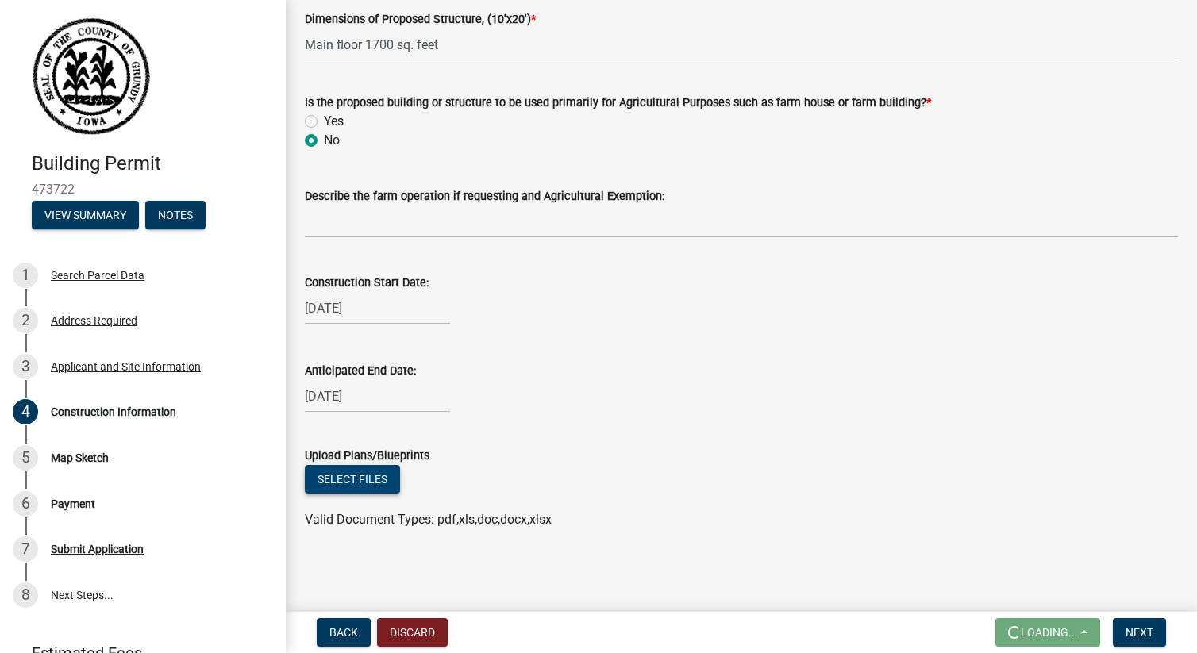
click at [376, 478] on button "Select files" at bounding box center [352, 479] width 95 height 29
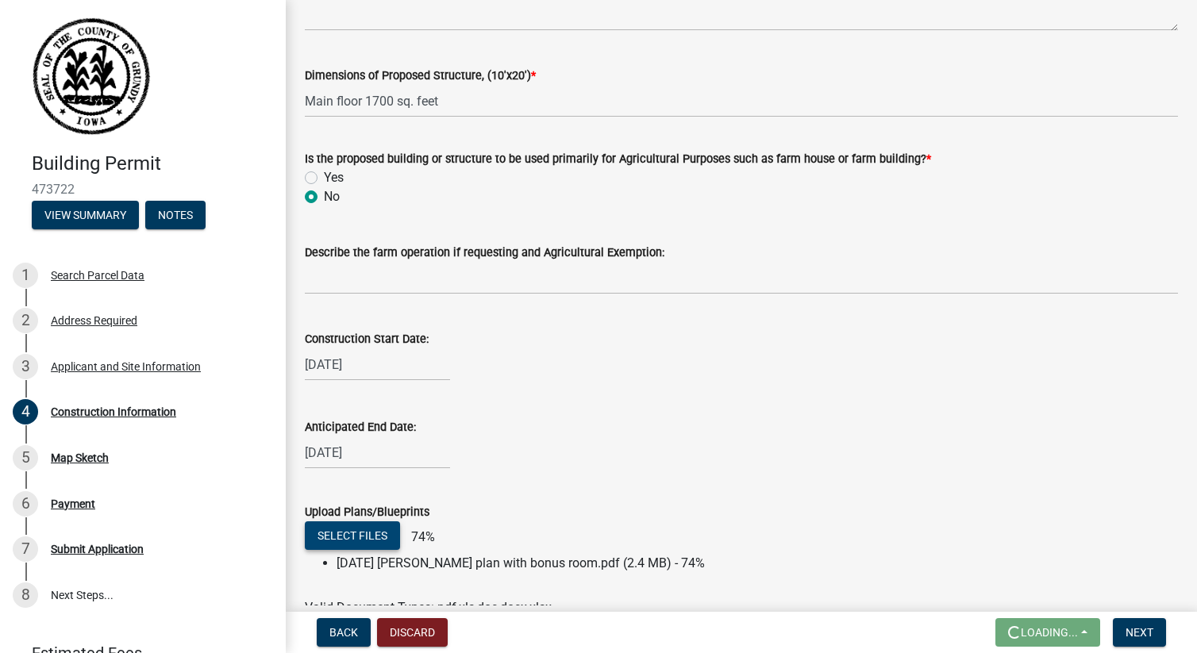
scroll to position [556, 0]
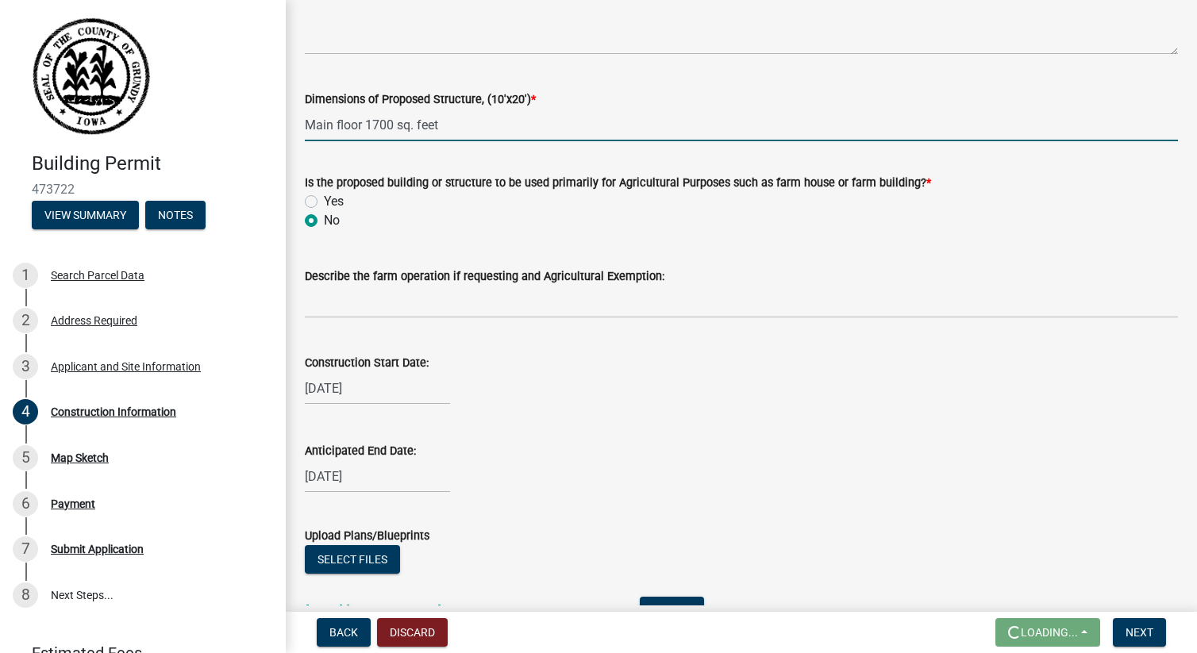
drag, startPoint x: 393, startPoint y: 128, endPoint x: 374, endPoint y: 128, distance: 19.1
click at [374, 128] on input "Main floor 1700 sq. feet" at bounding box center [741, 125] width 873 height 33
click at [479, 133] on input "Main floor 1678 sq. feet" at bounding box center [741, 125] width 873 height 33
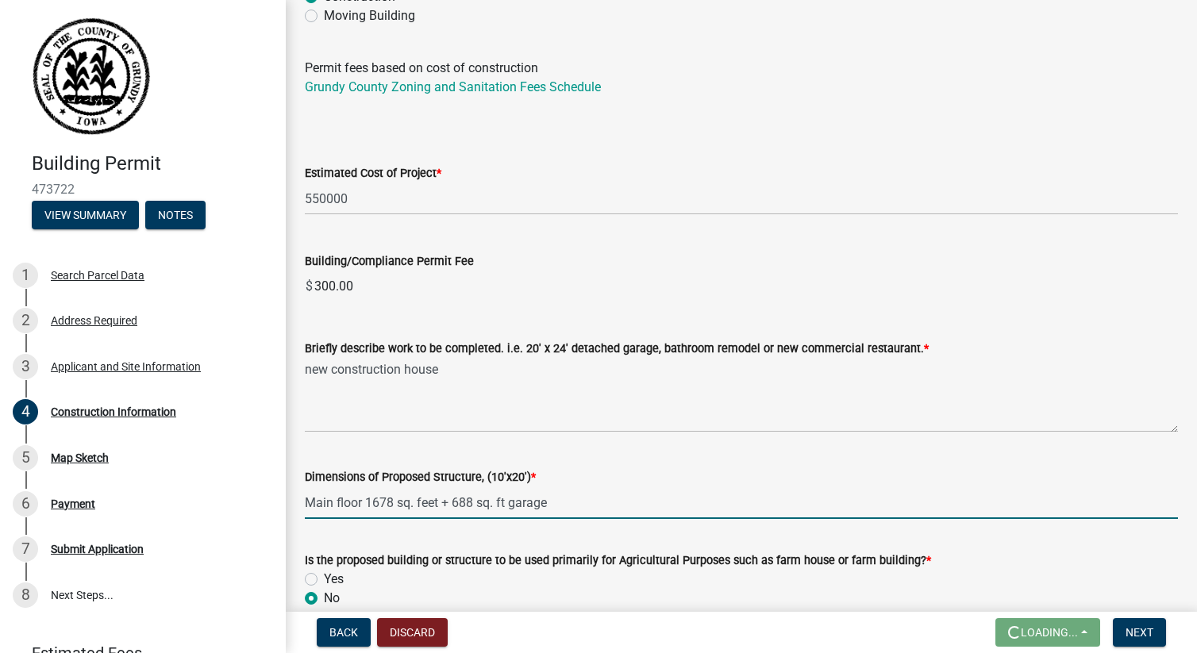
scroll to position [171, 0]
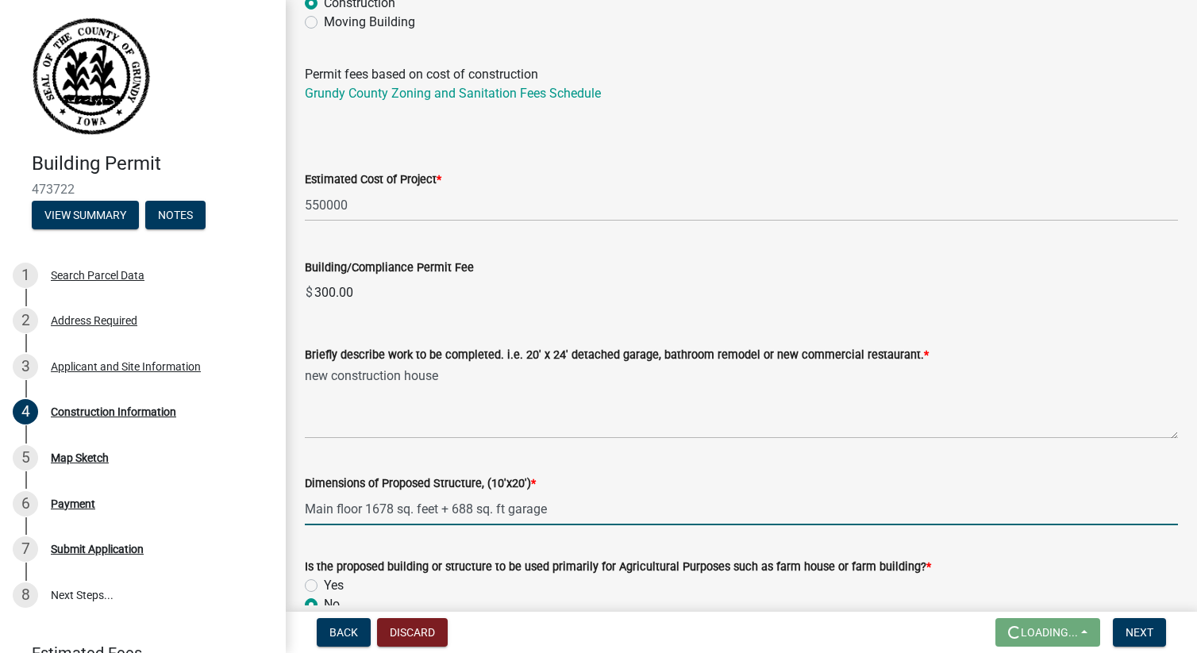
type input "Main floor 1678 sq. feet + 688 sq. ft garage"
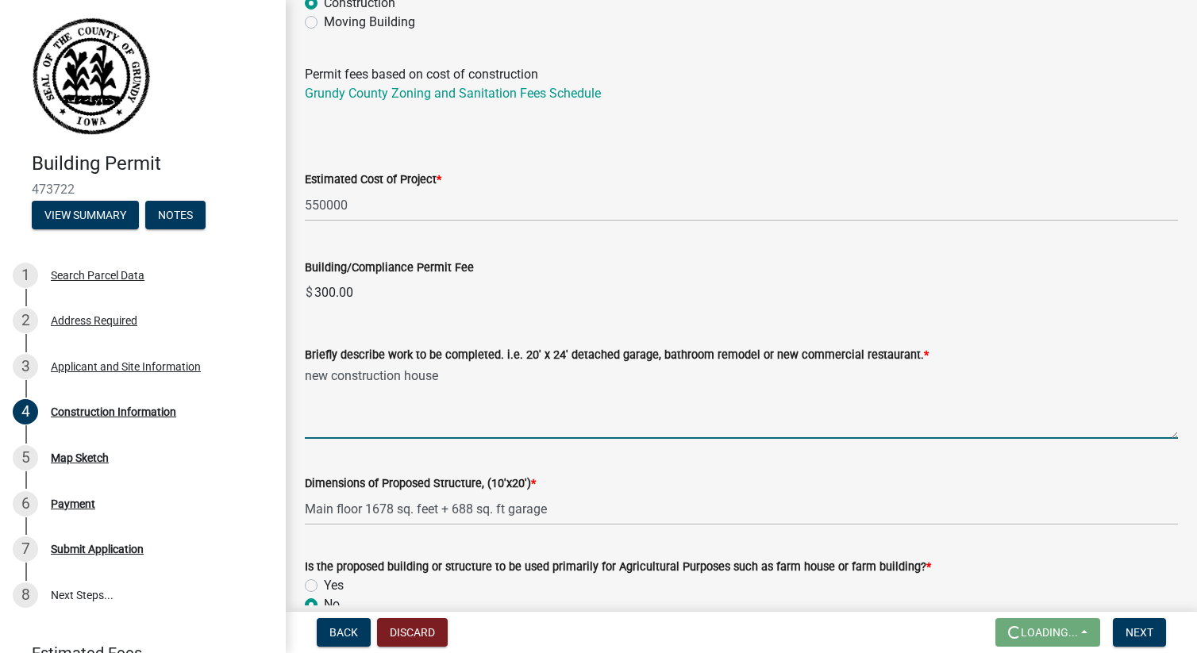
click at [470, 371] on textarea "new construction house" at bounding box center [741, 401] width 873 height 75
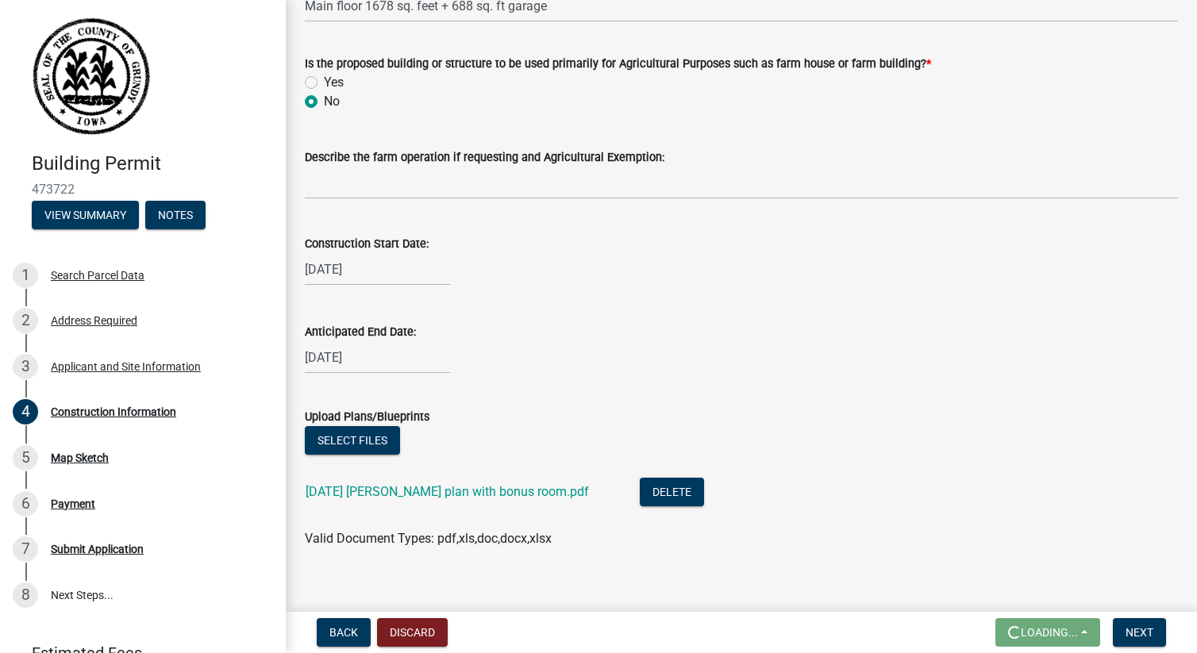
scroll to position [694, 0]
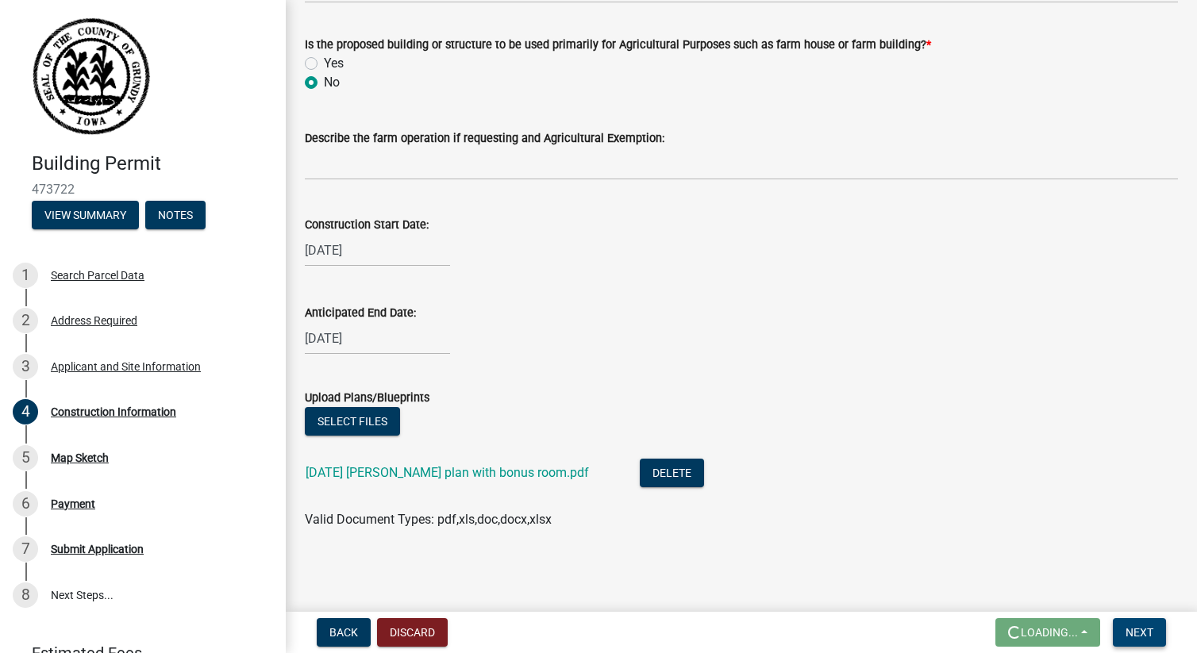
type textarea "new construction house with attached 2 stall garage"
click at [1138, 626] on span "Next" at bounding box center [1140, 632] width 28 height 13
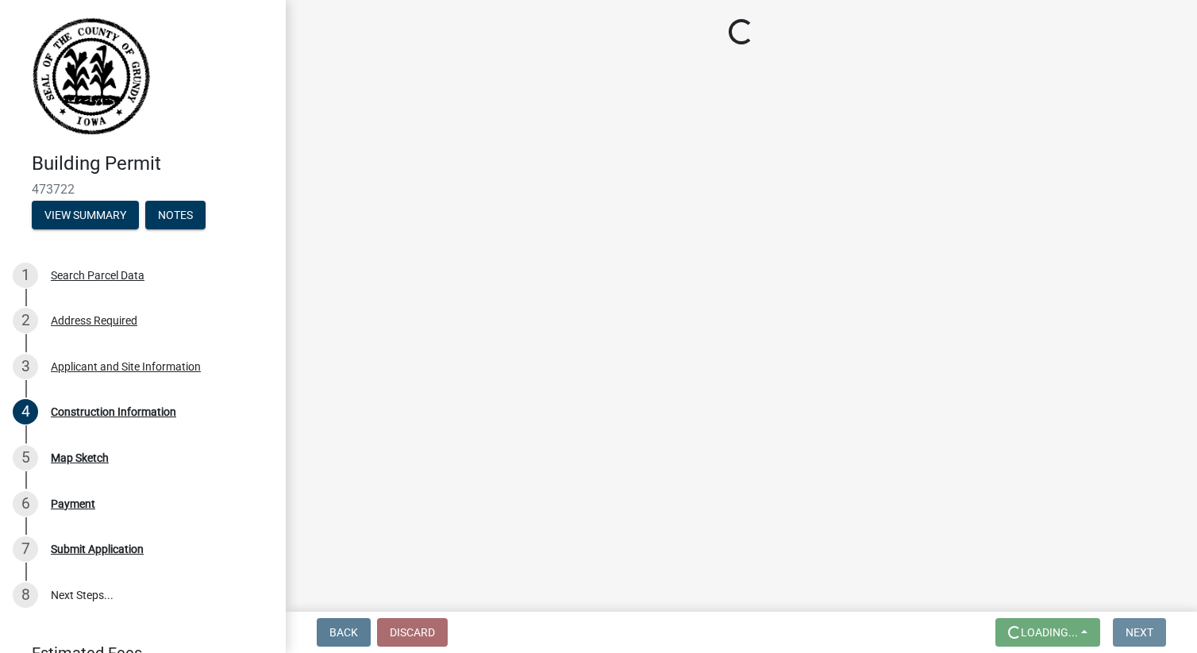
scroll to position [0, 0]
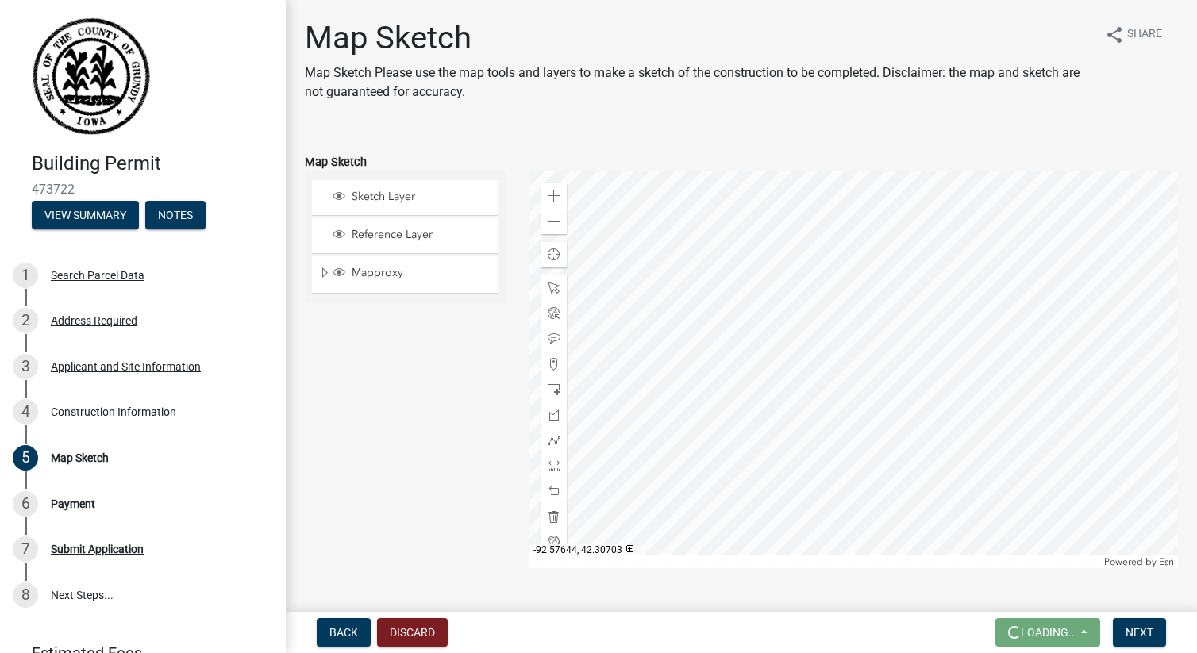
click at [886, 389] on div at bounding box center [854, 369] width 649 height 397
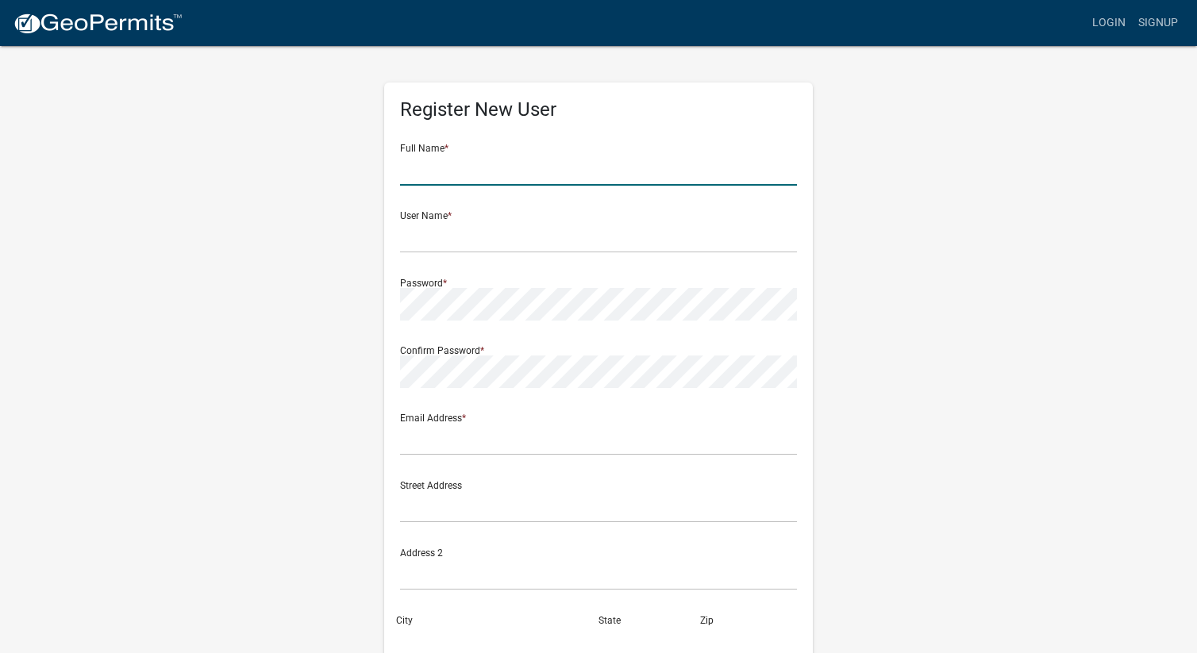
click at [435, 184] on input "text" at bounding box center [598, 169] width 397 height 33
click at [272, 226] on div "Register New User Full Name * User Name * Password * Confirm Password * Email A…" at bounding box center [598, 468] width 905 height 849
click at [469, 165] on input "text" at bounding box center [598, 169] width 397 height 33
click at [496, 172] on input "Andrew" at bounding box center [598, 169] width 397 height 33
type input "Andrew Billerbeck"
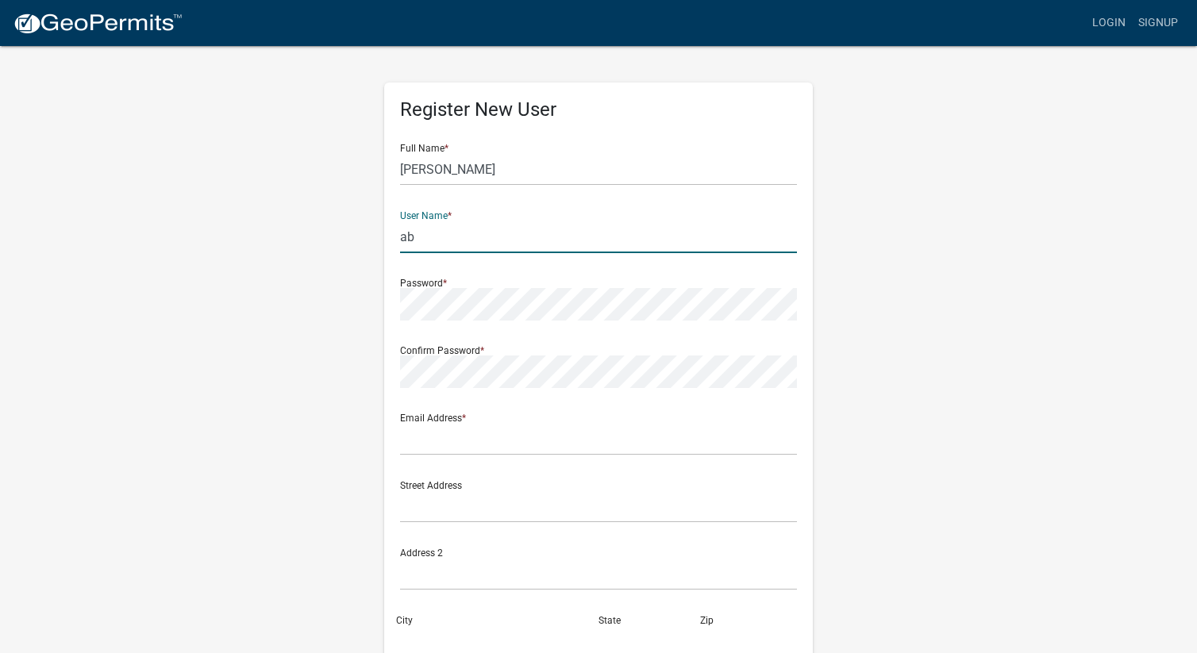
type input "a"
type input "billerbeck2026"
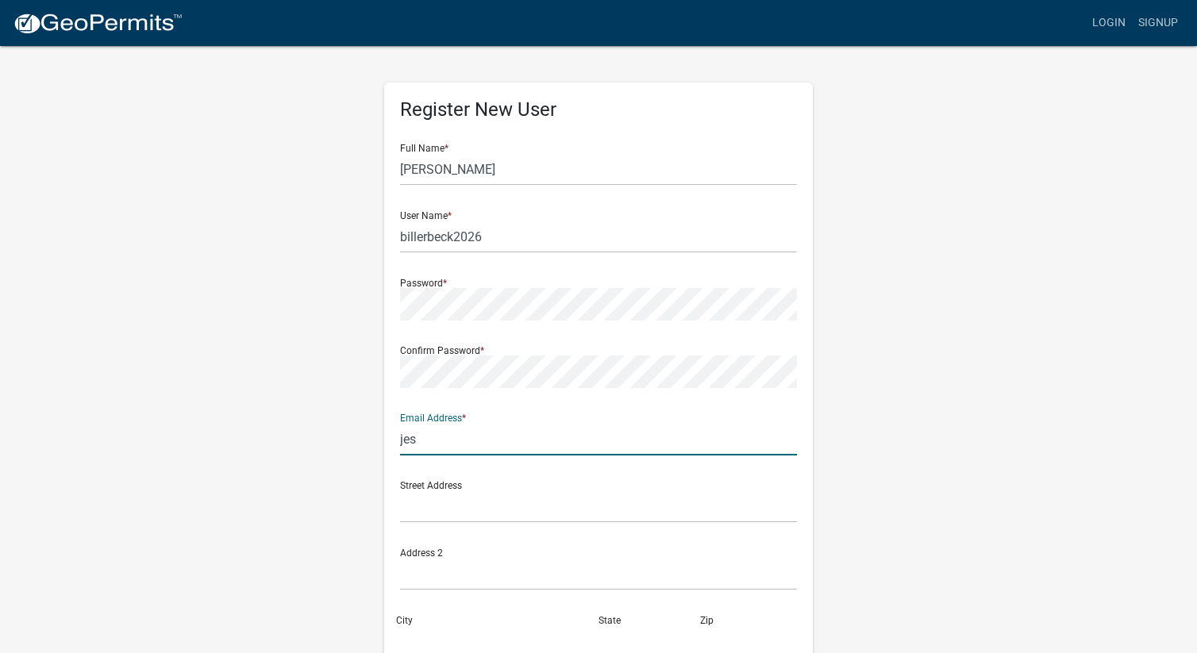
type input "jessicajomcdowell@gmail.com"
type input "1115 Loren Dr."
type input "CEDAR FALLS"
type input "IA"
type input "50613"
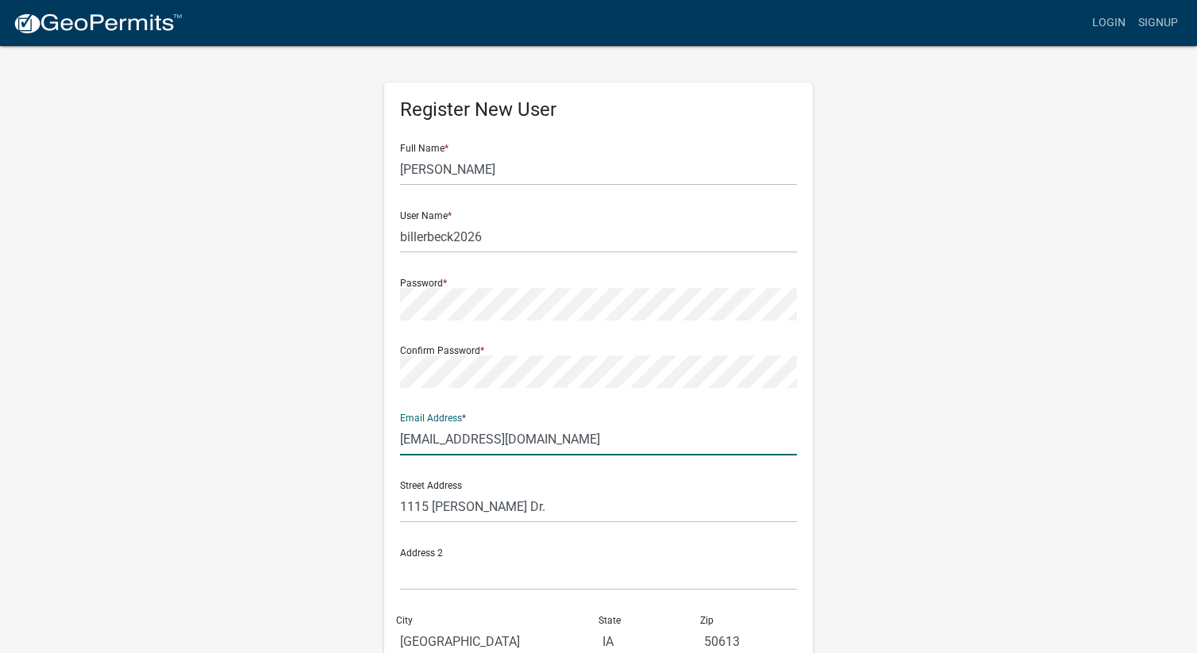
type input "3194042952"
click at [553, 510] on input "1115 Loren Dr." at bounding box center [598, 507] width 397 height 33
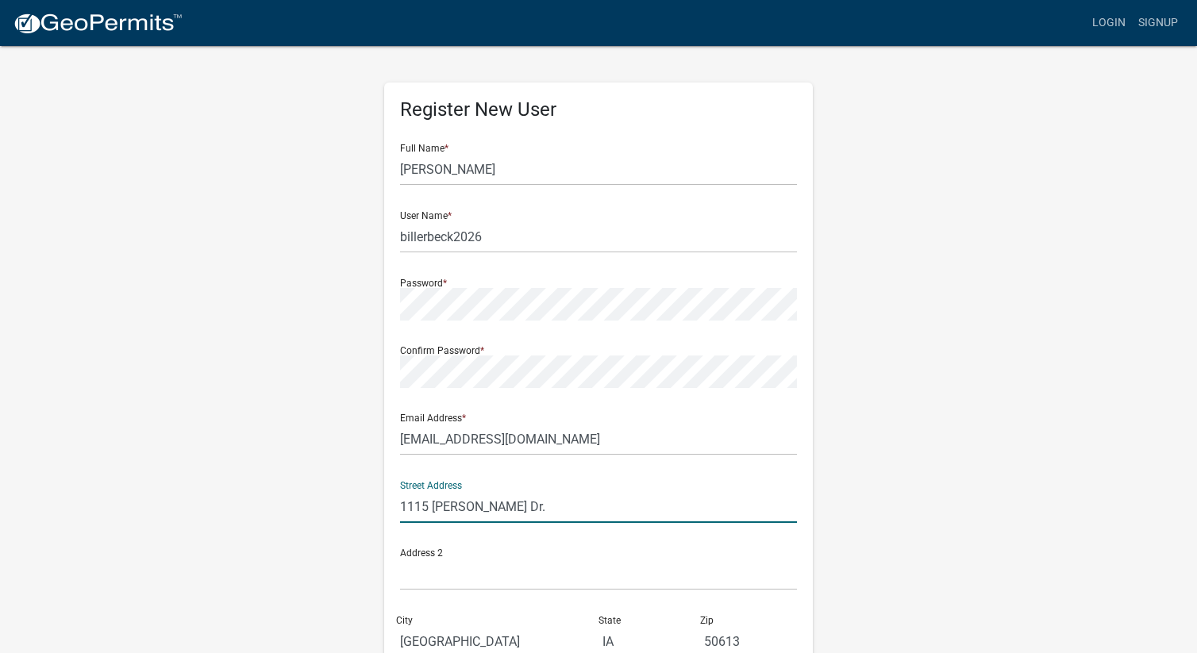
click at [872, 544] on div "Register New User Full Name * Andrew Billerbeck User Name * billerbeck2026 Pass…" at bounding box center [598, 468] width 905 height 849
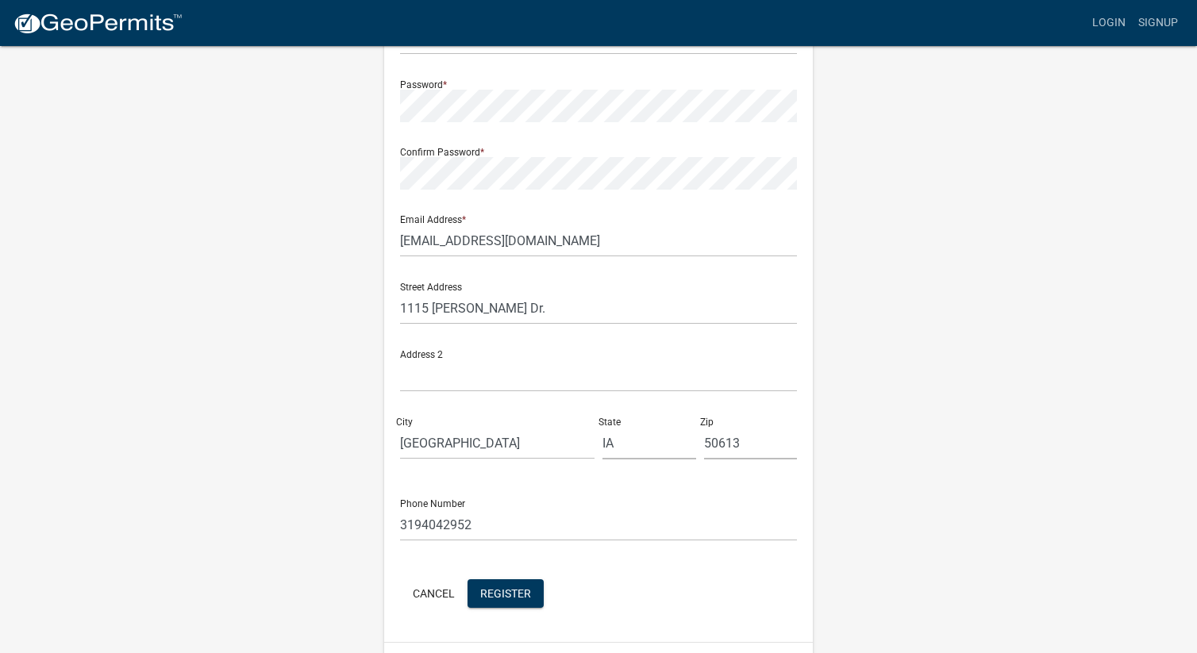
scroll to position [202, 0]
click at [489, 588] on span "Register" at bounding box center [505, 589] width 51 height 13
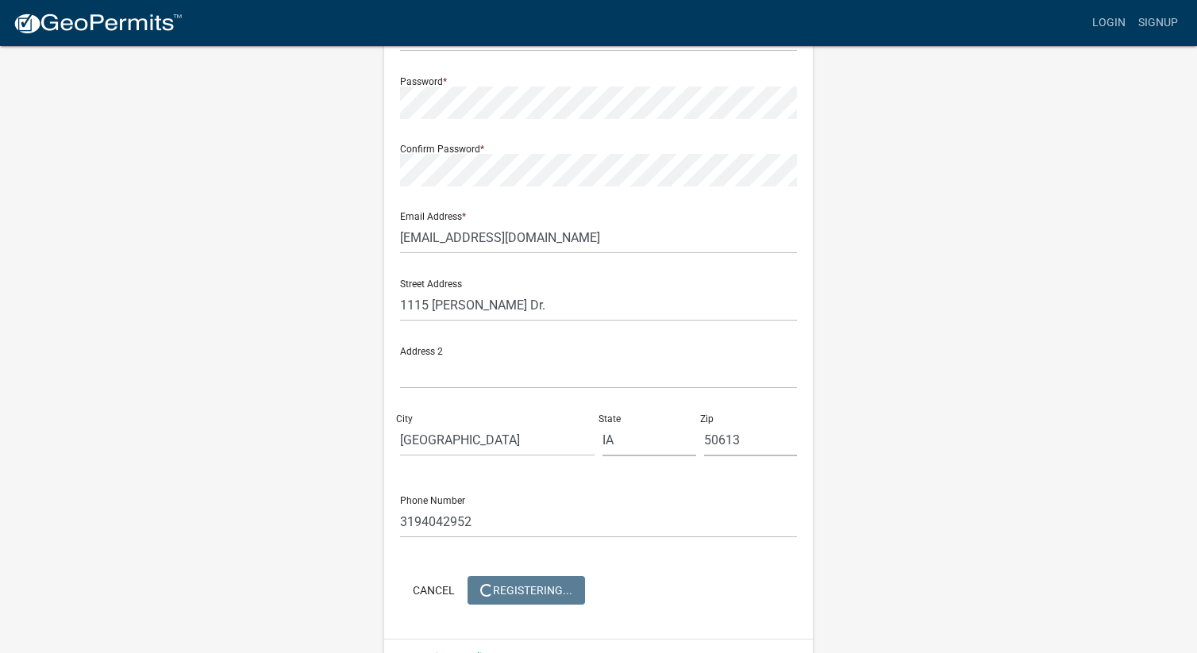
scroll to position [0, 0]
